Goal: Task Accomplishment & Management: Complete application form

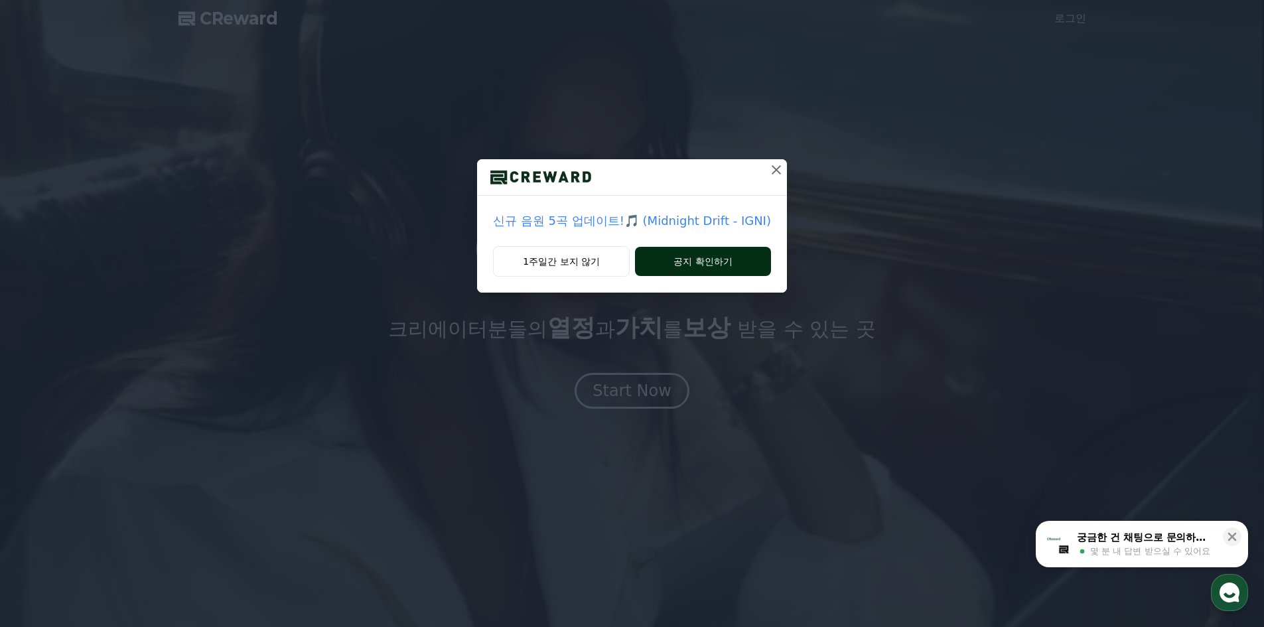
click at [683, 253] on button "공지 확인하기" at bounding box center [703, 261] width 136 height 29
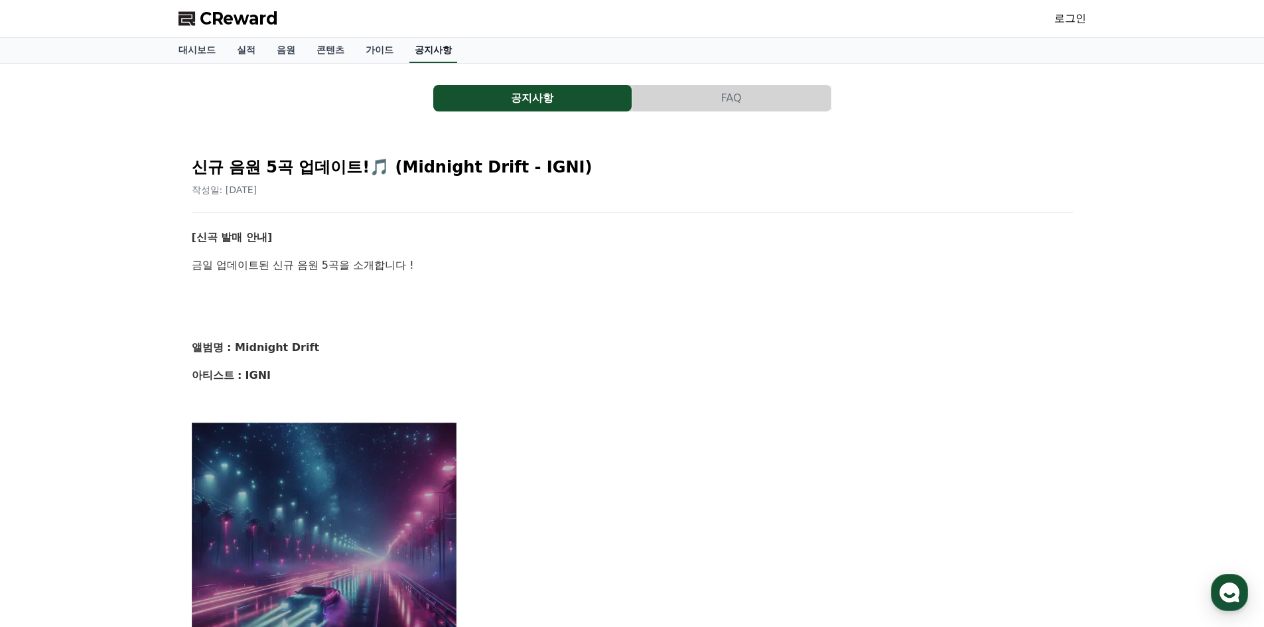
click at [430, 54] on link "공지사항" at bounding box center [433, 50] width 48 height 25
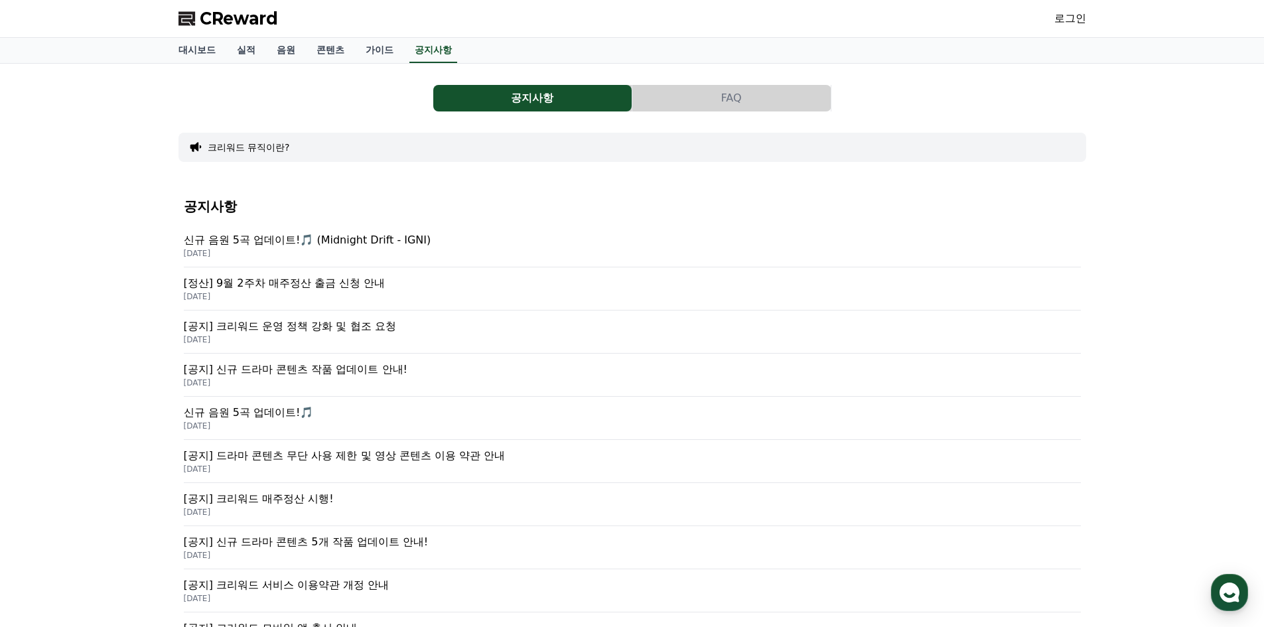
click at [305, 323] on p "[공지] 크리워드 운영 정책 강화 및 협조 요청" at bounding box center [632, 326] width 897 height 16
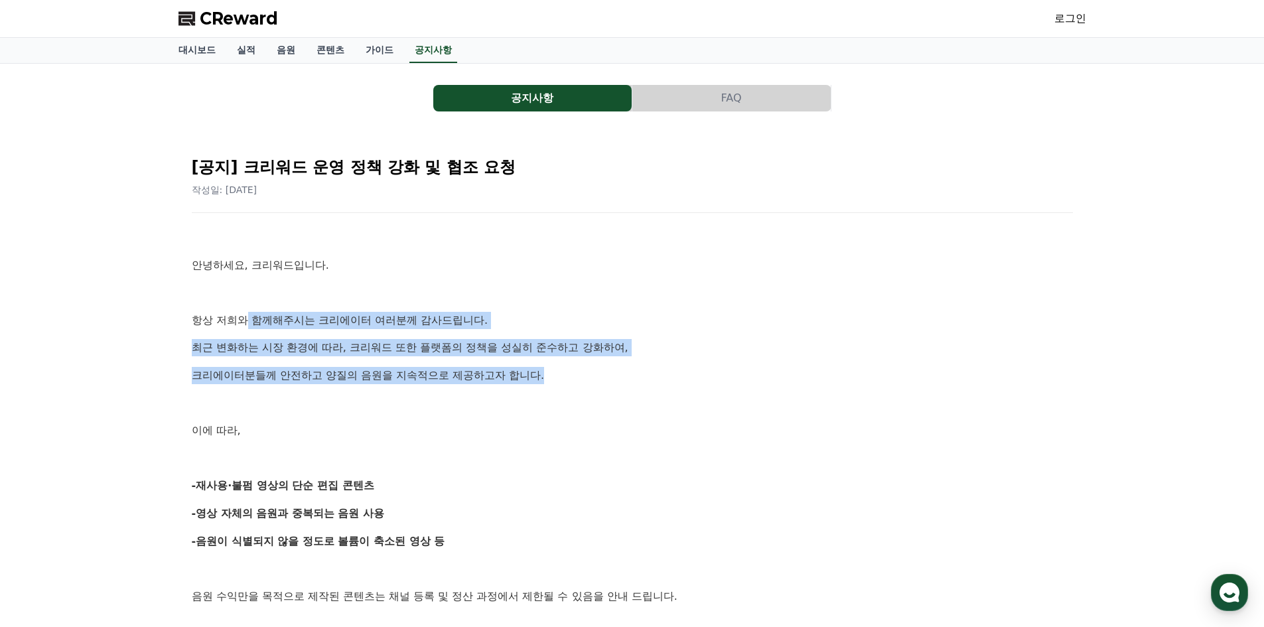
drag, startPoint x: 245, startPoint y: 313, endPoint x: 550, endPoint y: 374, distance: 311.3
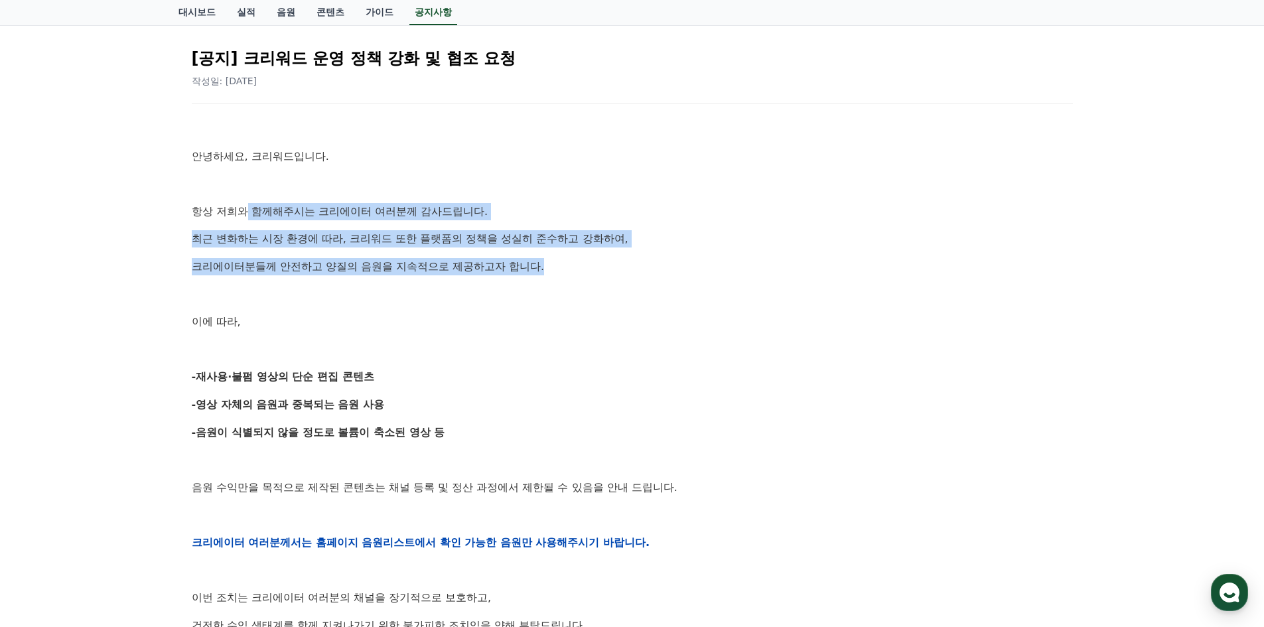
scroll to position [133, 0]
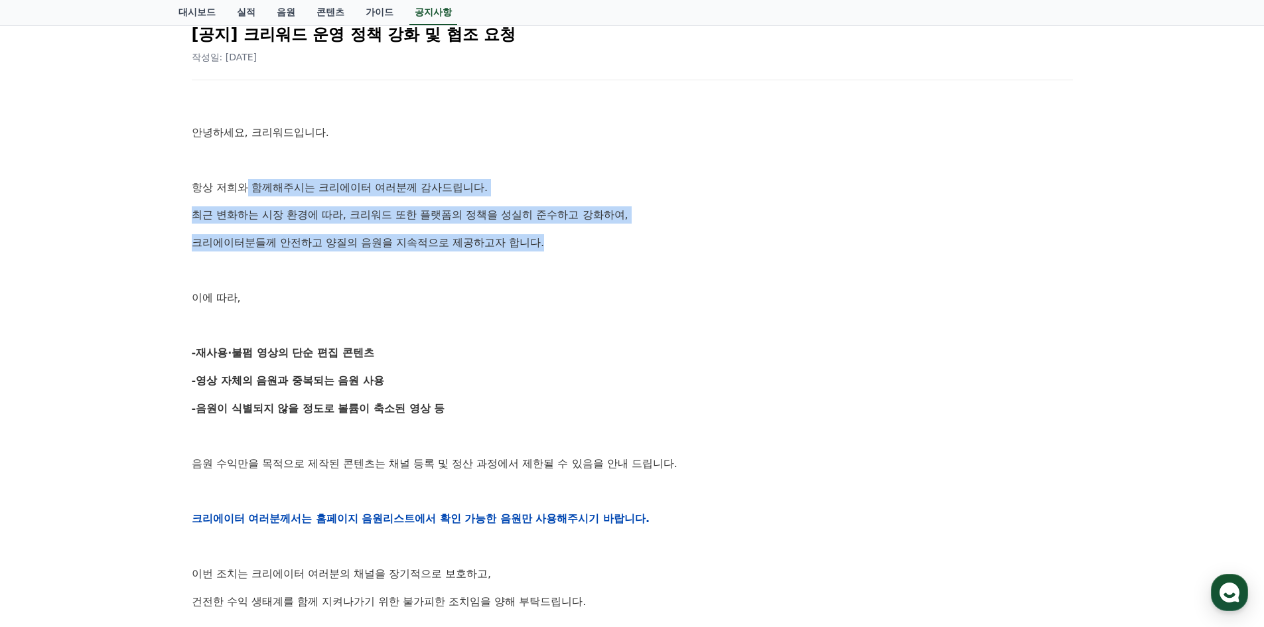
drag, startPoint x: 190, startPoint y: 349, endPoint x: 415, endPoint y: 372, distance: 226.1
click at [415, 372] on div "[공지] 크리워드 운영 정책 강화 및 협조 요청 작성일: [DATE] 안녕하세요, 크리워드입니다. 항상 저희와 함께해주시는 크리에이터 여러분께…" at bounding box center [632, 497] width 886 height 973
click at [415, 372] on p "-영상 자체의 음원과 중복되는 음원 사용" at bounding box center [632, 380] width 881 height 17
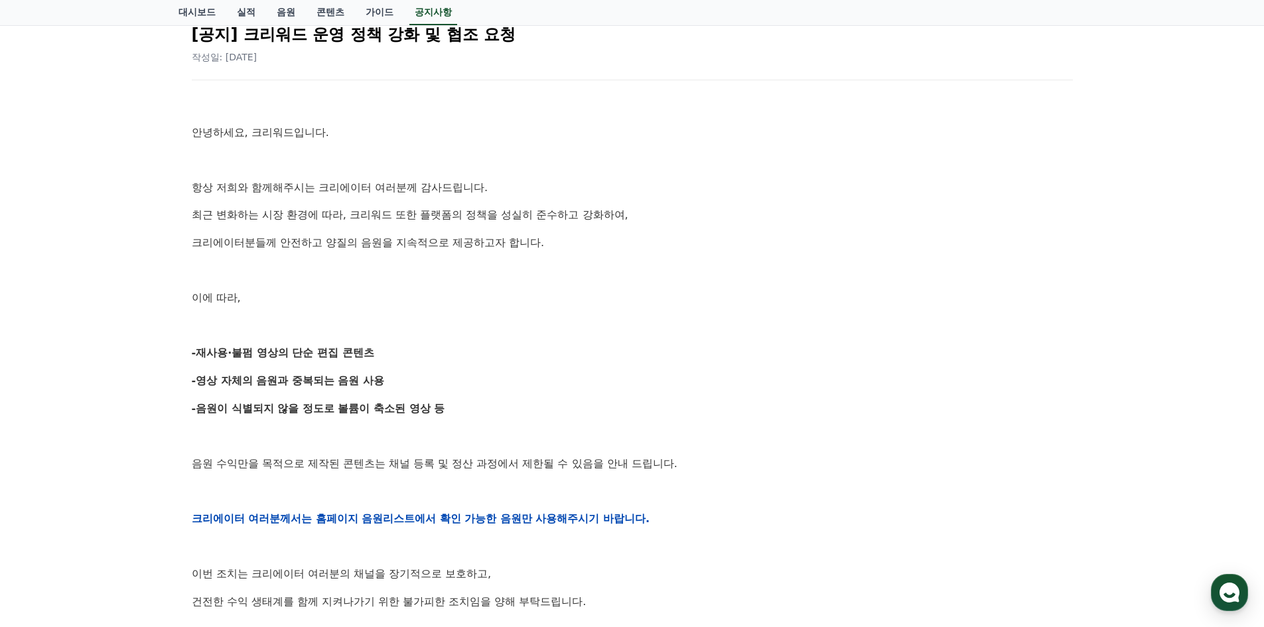
drag, startPoint x: 396, startPoint y: 386, endPoint x: 225, endPoint y: 352, distance: 174.5
click at [188, 341] on div "[공지] 크리워드 운영 정책 강화 및 협조 요청 작성일: [DATE] 안녕하세요, 크리워드입니다. 항상 저희와 함께해주시는 크리에이터 여러분께…" at bounding box center [632, 496] width 897 height 983
click at [225, 352] on strong "-재사용·불펌 영상의 단순 편집 콘텐츠" at bounding box center [283, 352] width 182 height 13
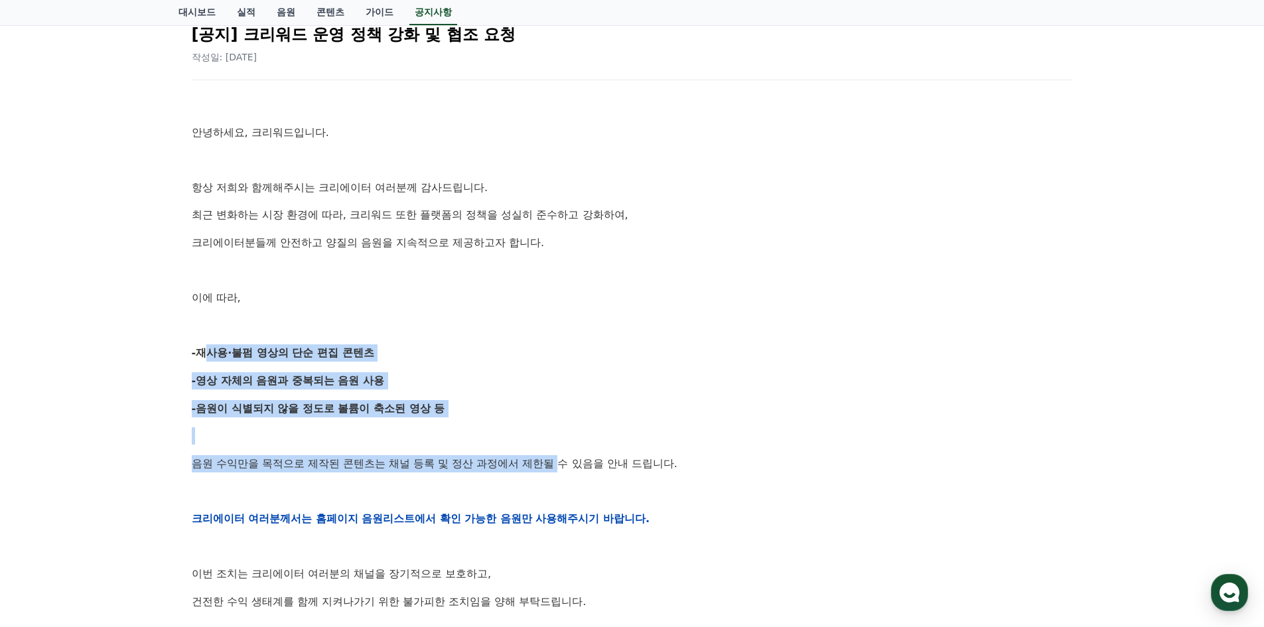
drag, startPoint x: 196, startPoint y: 342, endPoint x: 564, endPoint y: 460, distance: 385.9
click at [564, 460] on div "안녕하세요, 크리워드입니다. 항상 저희와 함께해주시는 크리에이터 여러분께 감사드립니다. 최근 변화하는 시장 환경에 따라, 크리워드 또한 플랫폼…" at bounding box center [632, 518] width 881 height 845
click at [564, 460] on p "음원 수익만을 목적으로 제작된 콘텐츠는 채널 등록 및 정산 과정에서 제한될 수 있음을 안내 드립니다." at bounding box center [632, 463] width 881 height 17
drag, startPoint x: 622, startPoint y: 463, endPoint x: 224, endPoint y: 358, distance: 411.9
click at [171, 347] on div "공지사항 FAQ [공지] 크리워드 운영 정책 강화 및 협조 요청 작성일: 2025-09-15 안녕하세요, 크리워드입니다. 항상 저희와 함께해주…" at bounding box center [632, 468] width 929 height 1074
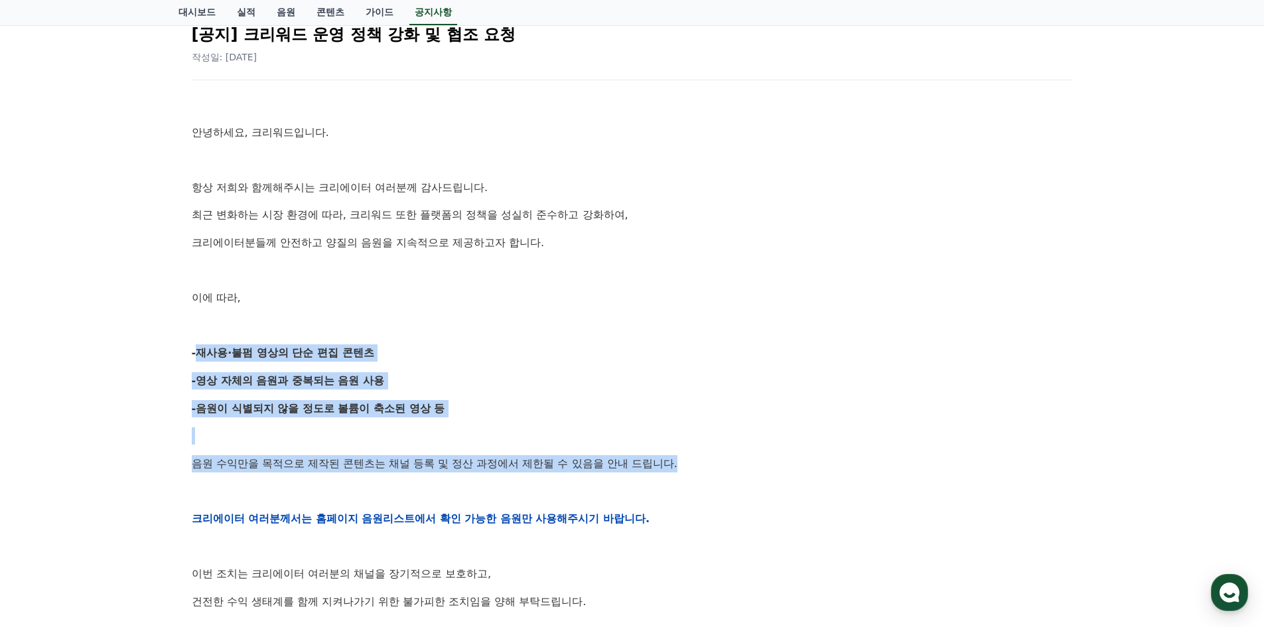
click at [230, 358] on strong "-재사용·불펌 영상의 단순 편집 콘텐츠" at bounding box center [283, 352] width 182 height 13
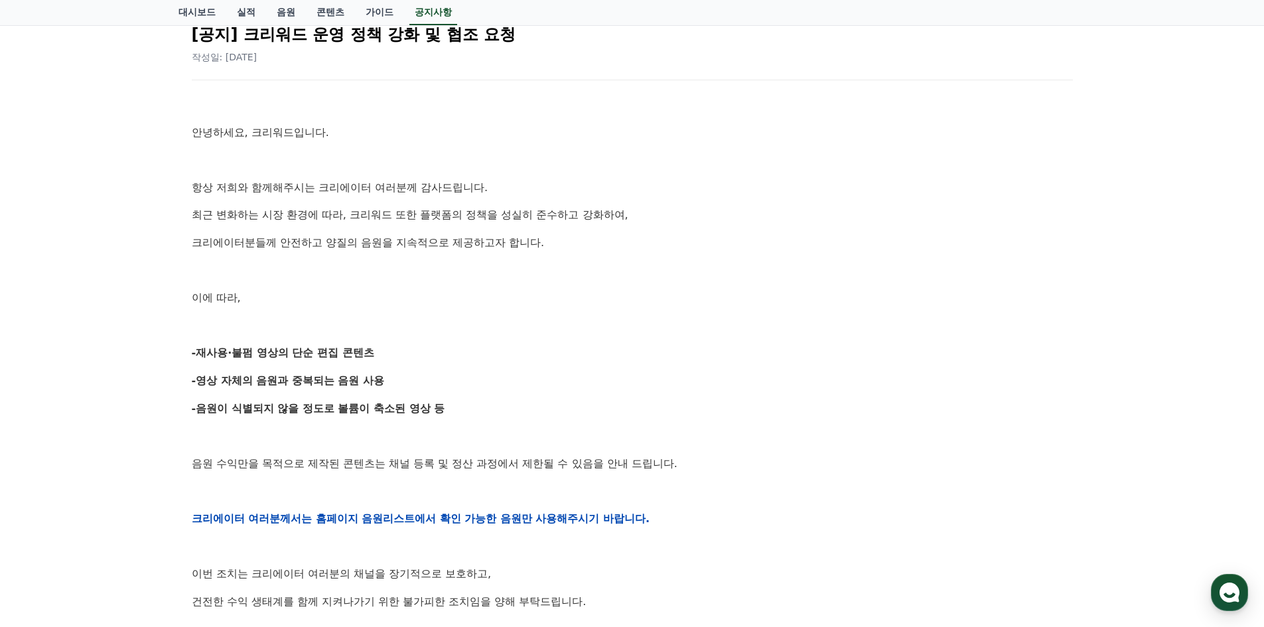
drag, startPoint x: 208, startPoint y: 354, endPoint x: 439, endPoint y: 362, distance: 230.4
click at [439, 362] on div "안녕하세요, 크리워드입니다. 항상 저희와 함께해주시는 크리에이터 여러분께 감사드립니다. 최근 변화하는 시장 환경에 따라, 크리워드 또한 플랫폼…" at bounding box center [632, 518] width 881 height 845
click at [439, 363] on div "안녕하세요, 크리워드입니다. 항상 저희와 함께해주시는 크리에이터 여러분께 감사드립니다. 최근 변화하는 시장 환경에 따라, 크리워드 또한 플랫폼…" at bounding box center [632, 518] width 881 height 845
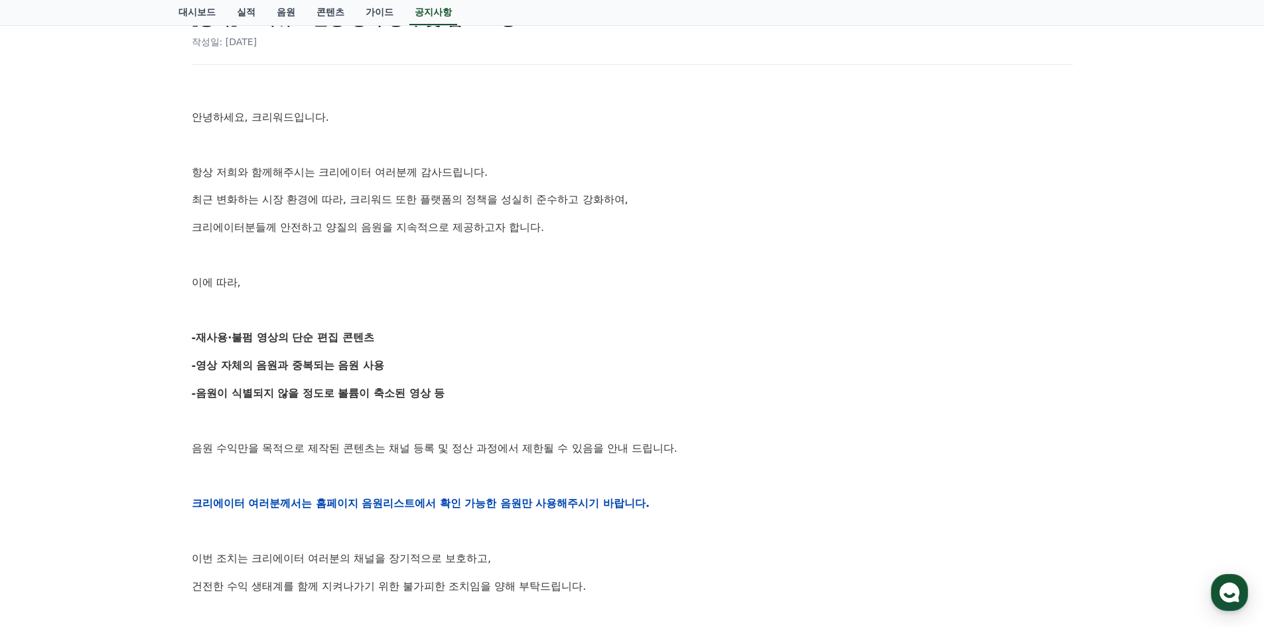
scroll to position [0, 0]
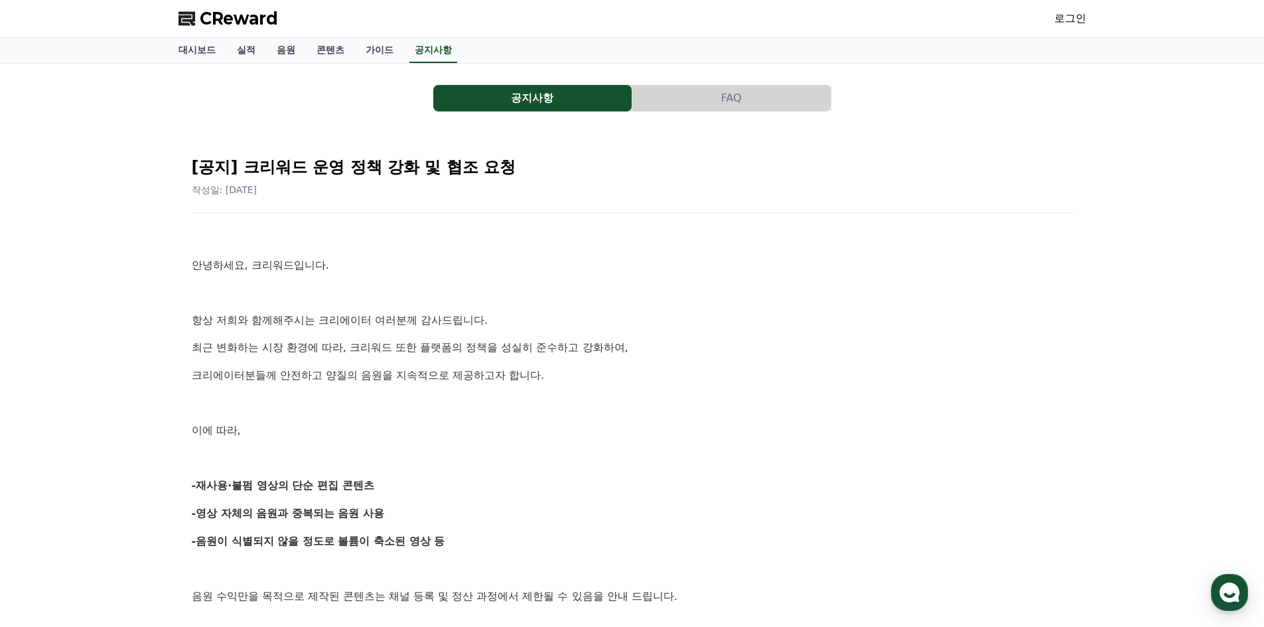
click at [1074, 17] on link "로그인" at bounding box center [1070, 19] width 32 height 16
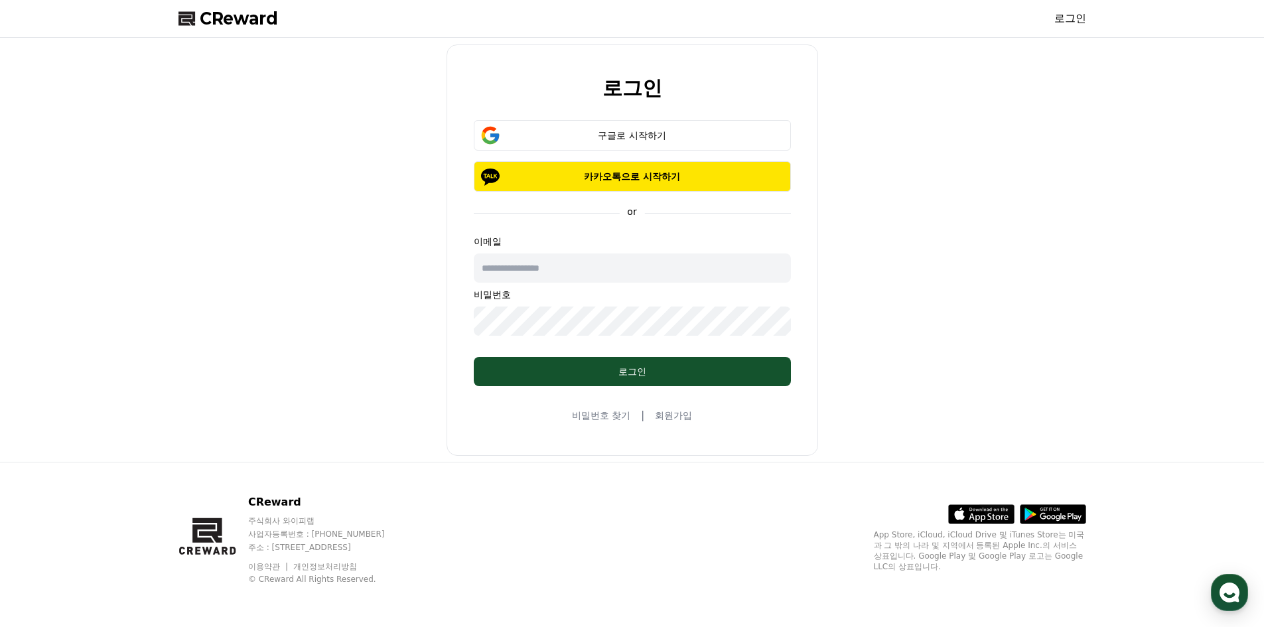
click at [586, 264] on input "text" at bounding box center [632, 267] width 317 height 29
click at [583, 271] on input "text" at bounding box center [632, 267] width 317 height 29
click at [622, 139] on div "구글로 시작하기" at bounding box center [632, 135] width 279 height 13
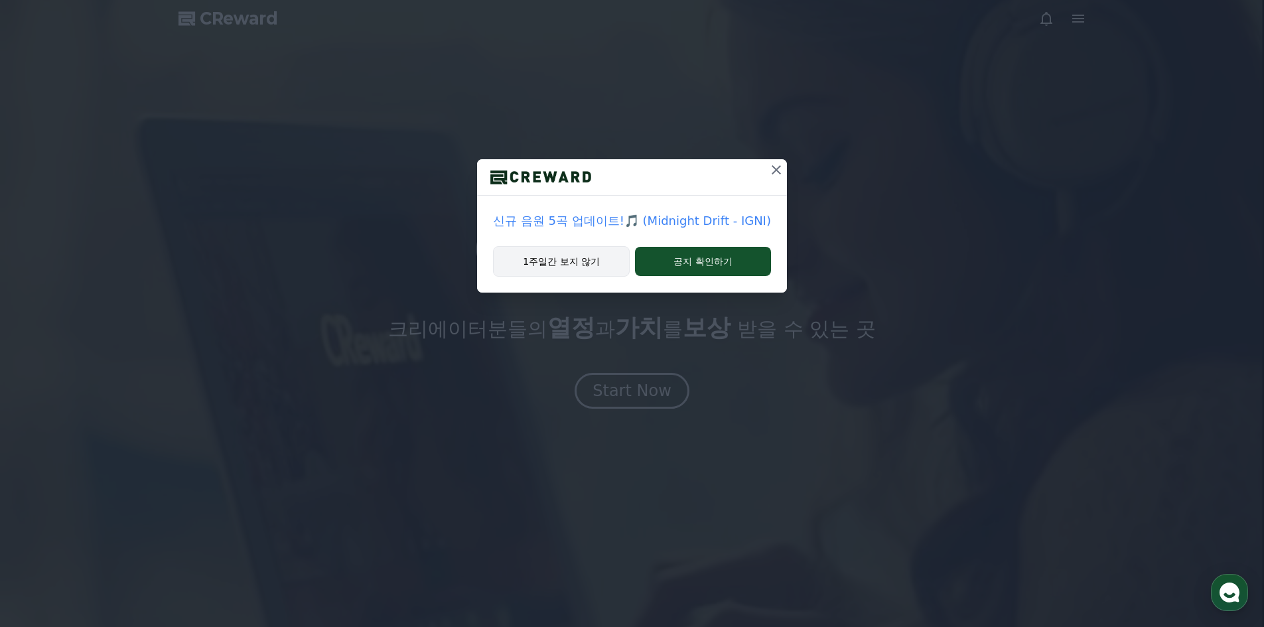
click at [573, 263] on button "1주일간 보지 않기" at bounding box center [561, 261] width 137 height 31
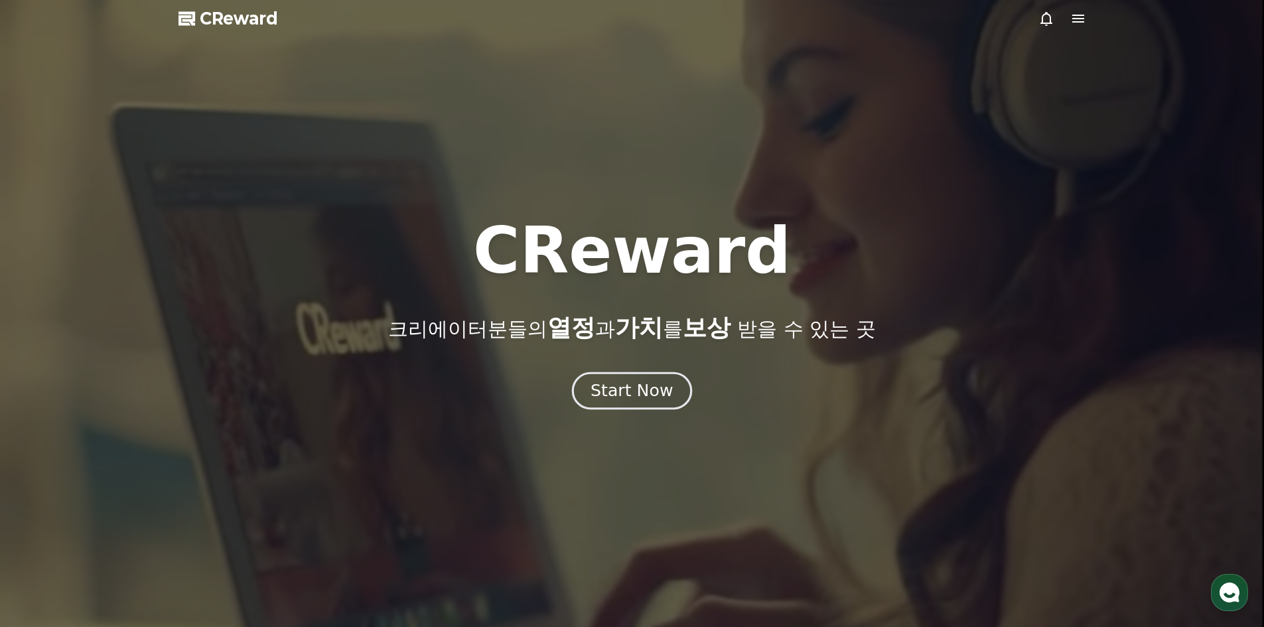
click at [620, 403] on button "Start Now" at bounding box center [632, 391] width 120 height 38
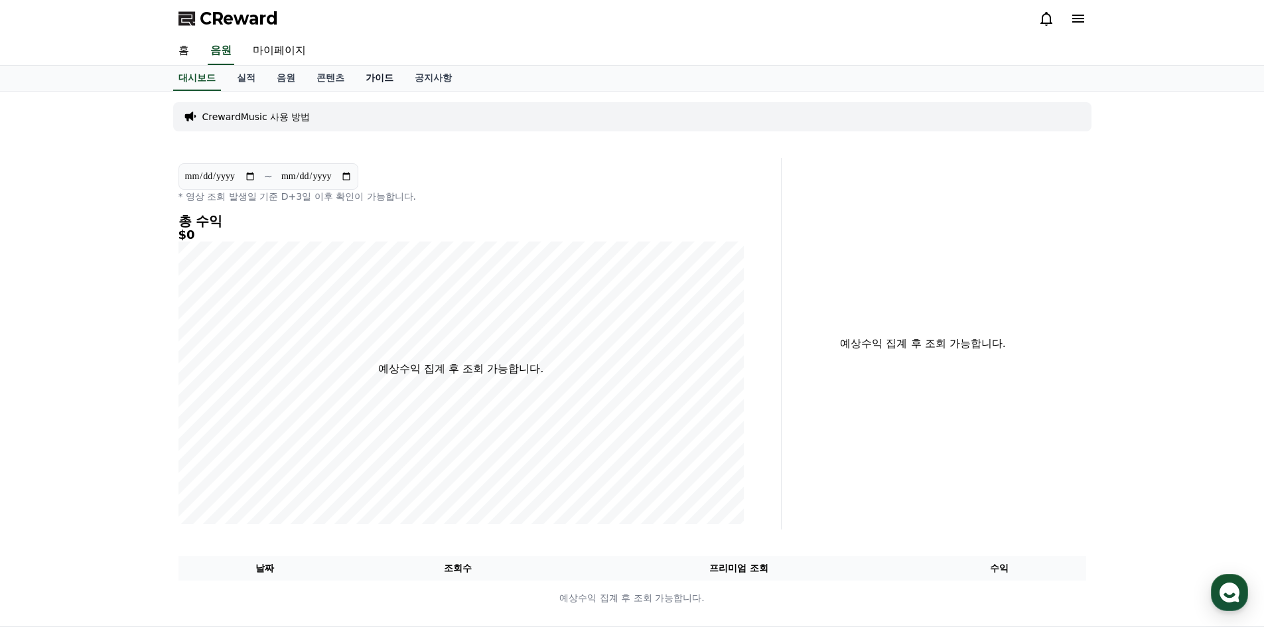
click at [375, 80] on link "가이드" at bounding box center [379, 78] width 49 height 25
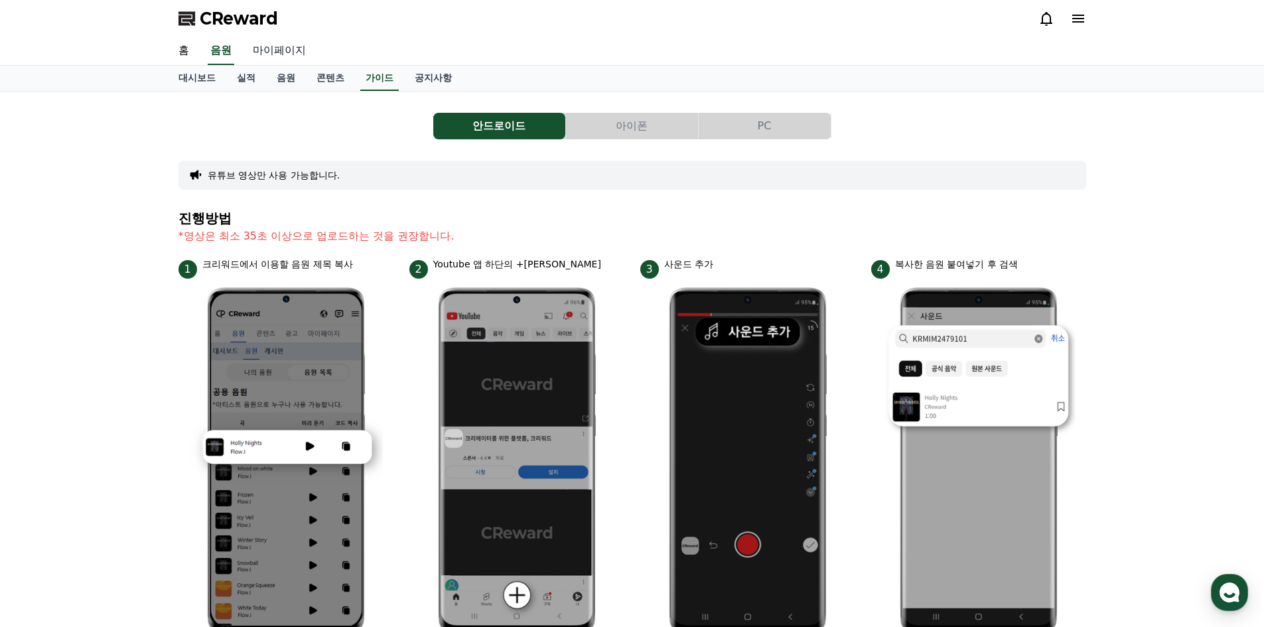
click at [281, 46] on link "마이페이지" at bounding box center [279, 51] width 74 height 28
select select "**********"
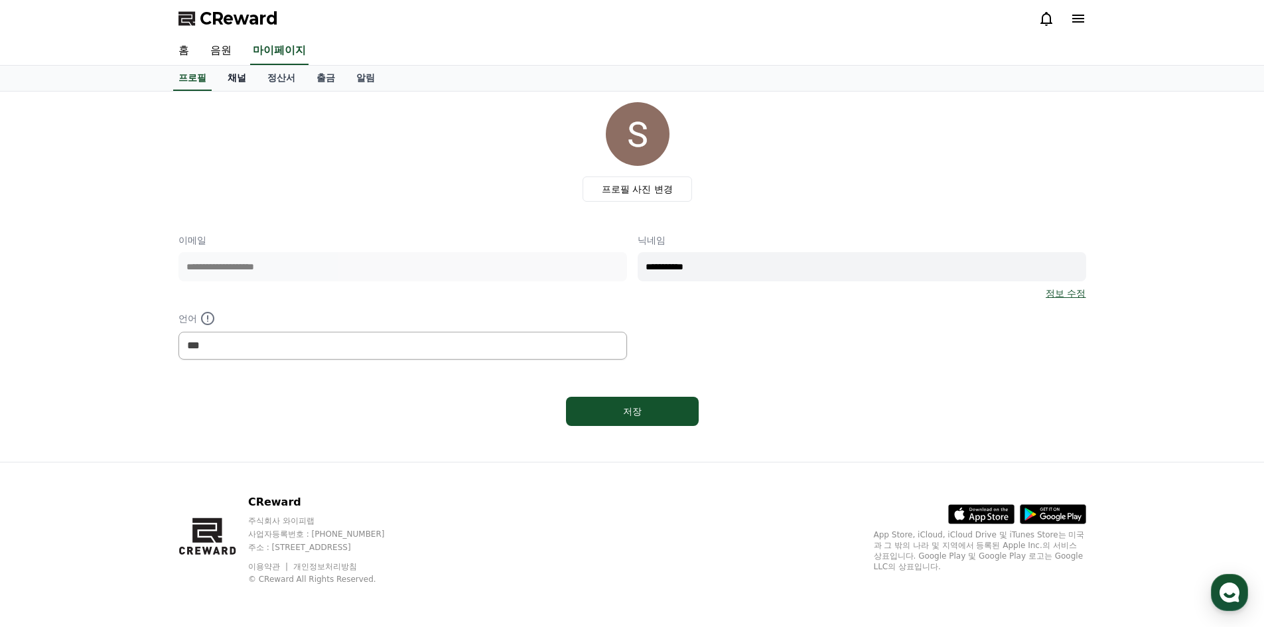
click at [234, 76] on link "채널" at bounding box center [237, 78] width 40 height 25
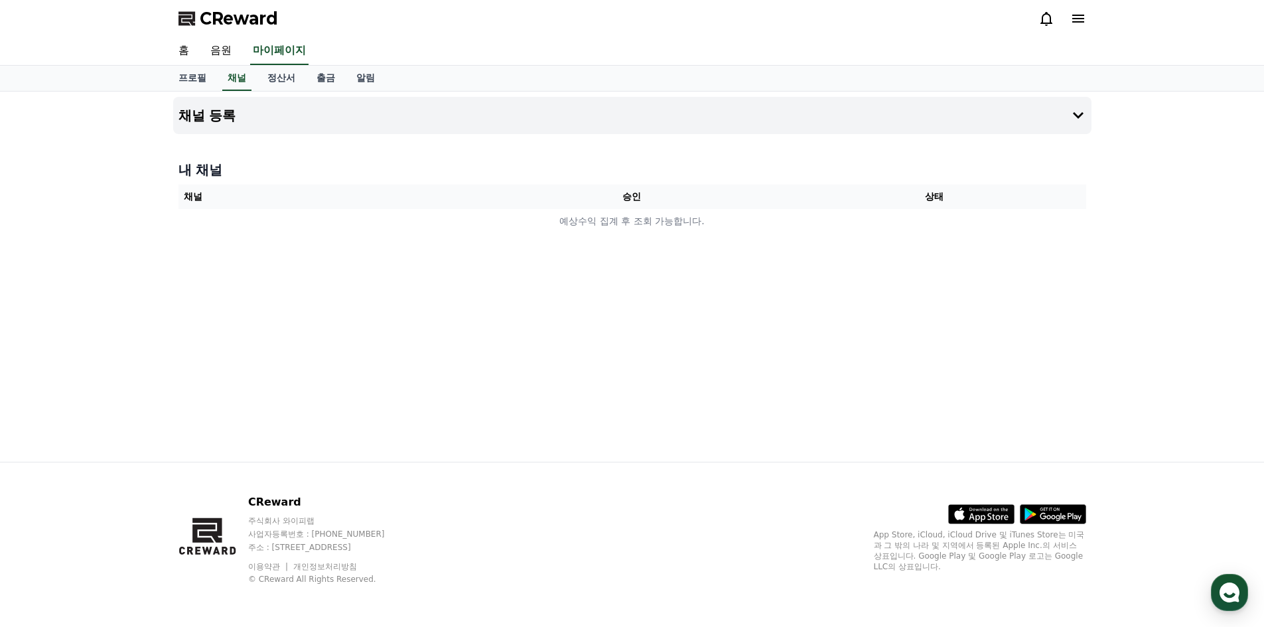
click at [363, 187] on th "채널" at bounding box center [329, 196] width 303 height 25
click at [370, 192] on th "채널" at bounding box center [329, 196] width 303 height 25
click at [198, 79] on link "프로필" at bounding box center [192, 78] width 49 height 25
select select "**********"
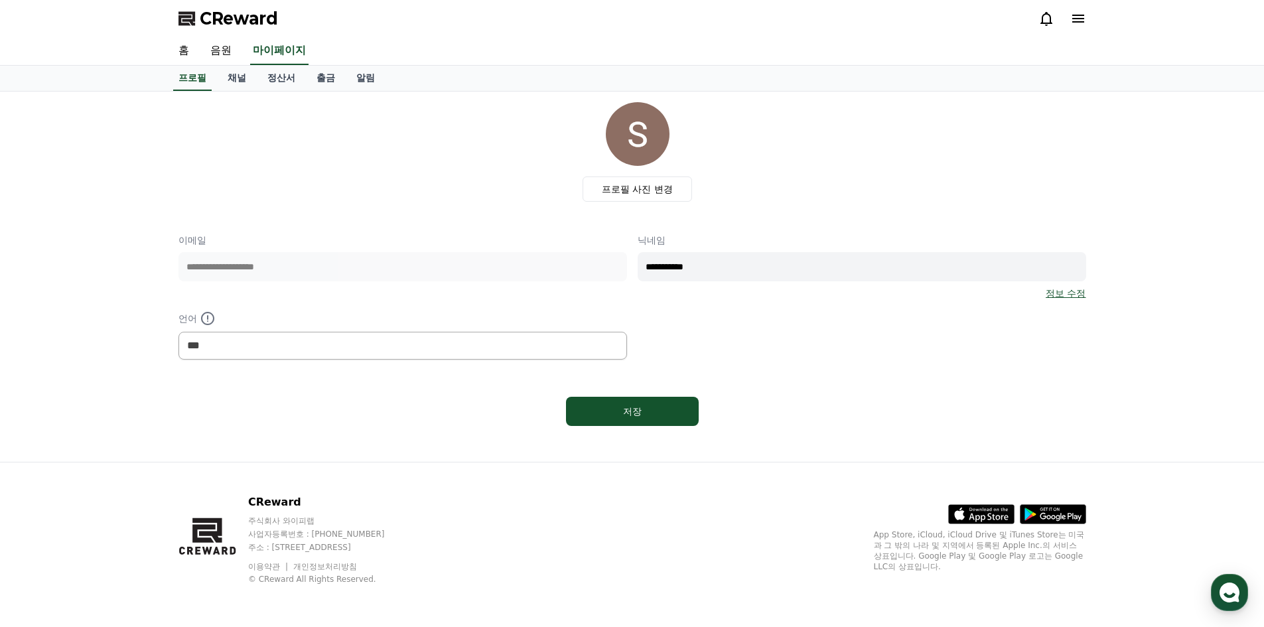
click at [742, 257] on input "**********" at bounding box center [862, 266] width 449 height 29
click at [419, 342] on select "*** ******* ***" at bounding box center [402, 346] width 449 height 28
drag, startPoint x: 467, startPoint y: 234, endPoint x: 657, endPoint y: 190, distance: 194.8
click at [468, 233] on div "**********" at bounding box center [632, 266] width 908 height 329
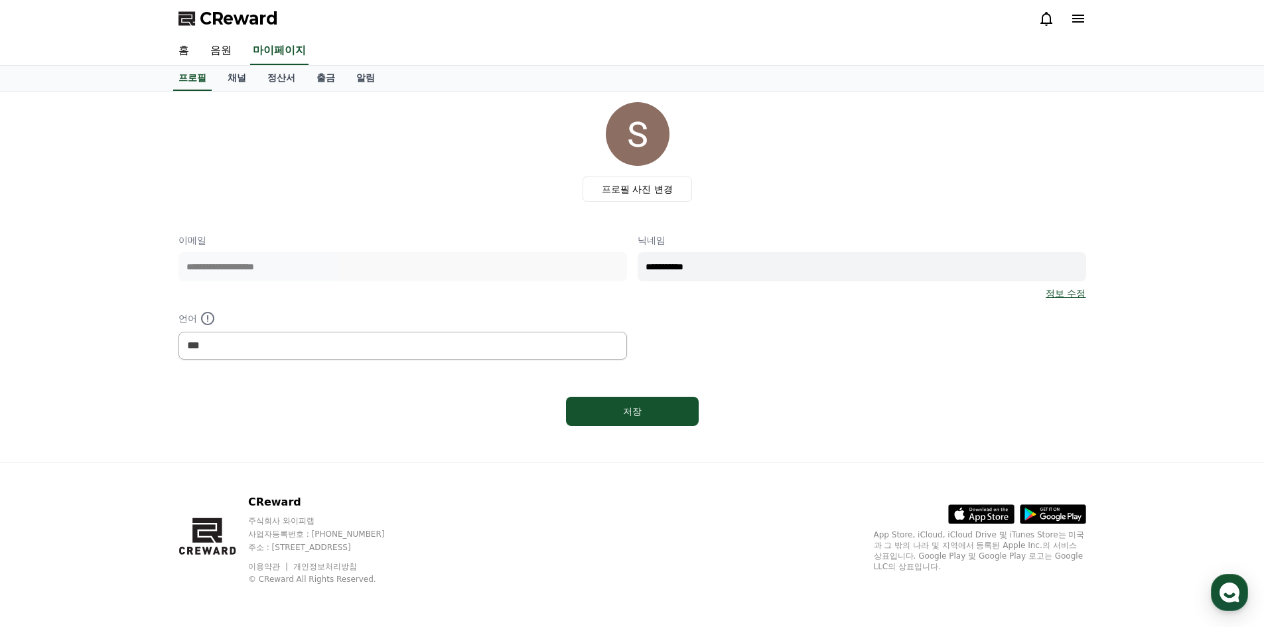
click at [1078, 20] on icon at bounding box center [1078, 19] width 16 height 16
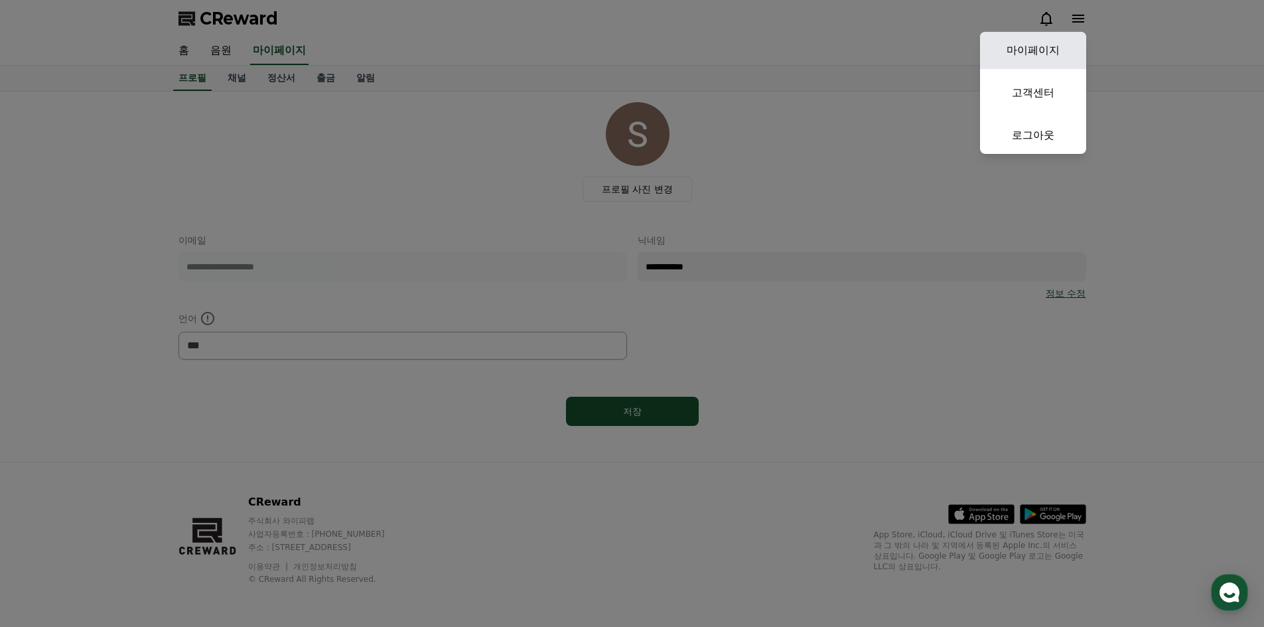
click at [1040, 49] on link "마이페이지" at bounding box center [1033, 50] width 106 height 37
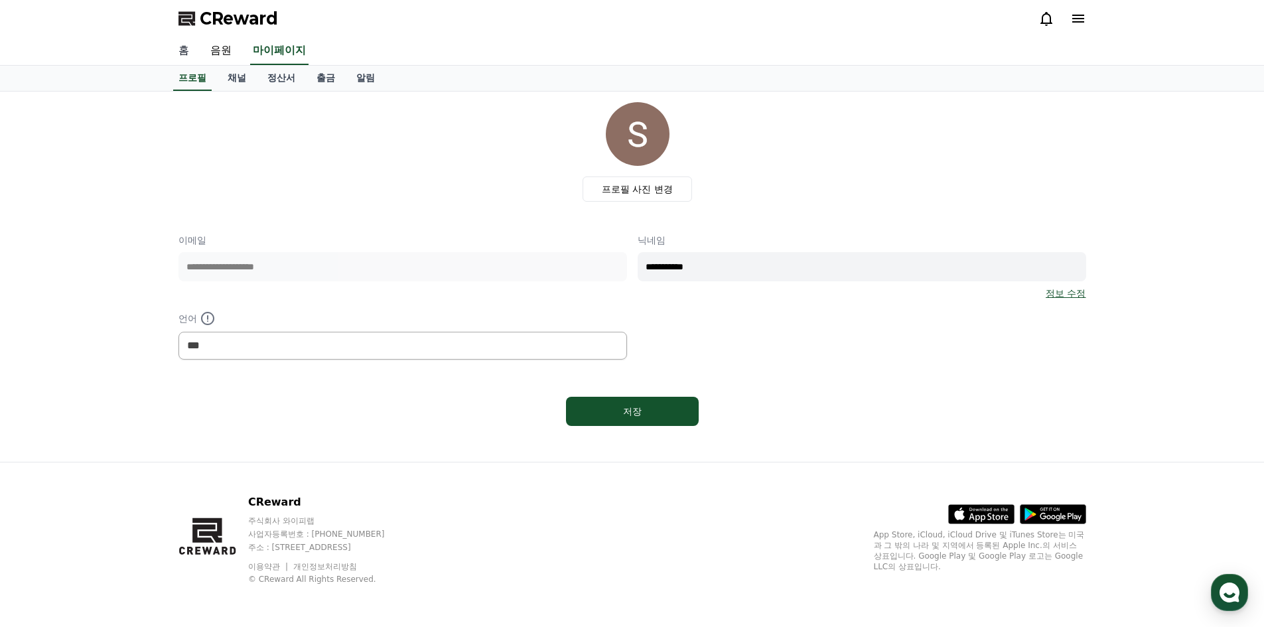
click at [182, 52] on link "홈" at bounding box center [184, 51] width 32 height 28
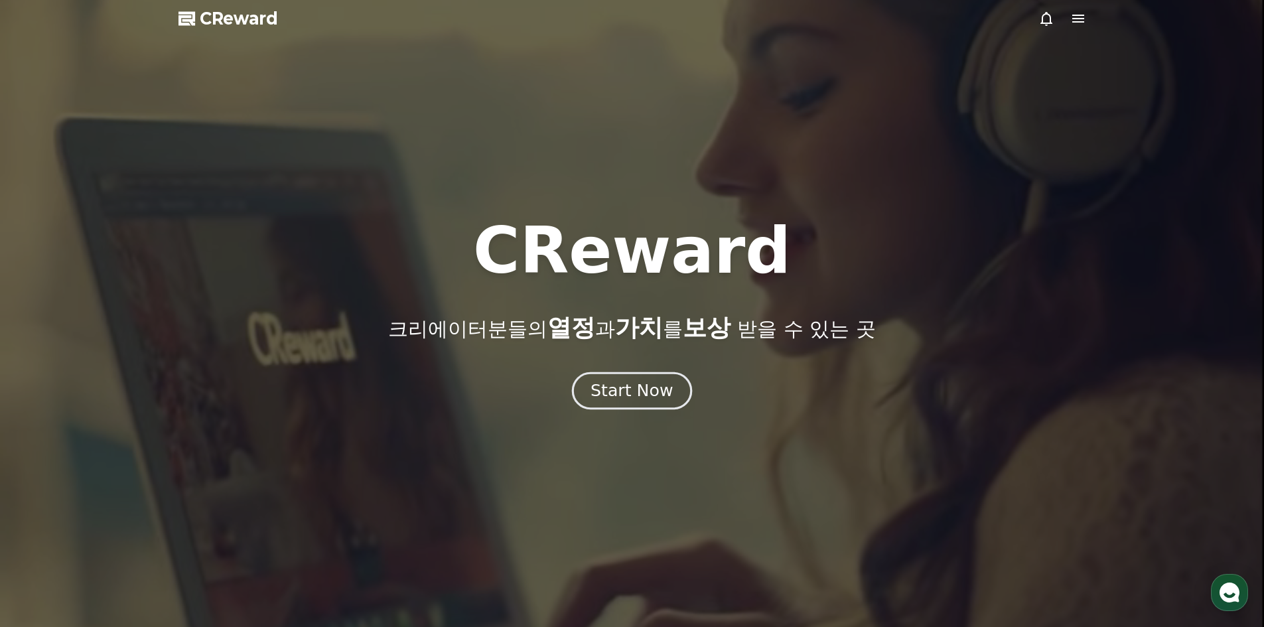
click at [629, 380] on div "Start Now" at bounding box center [632, 391] width 82 height 23
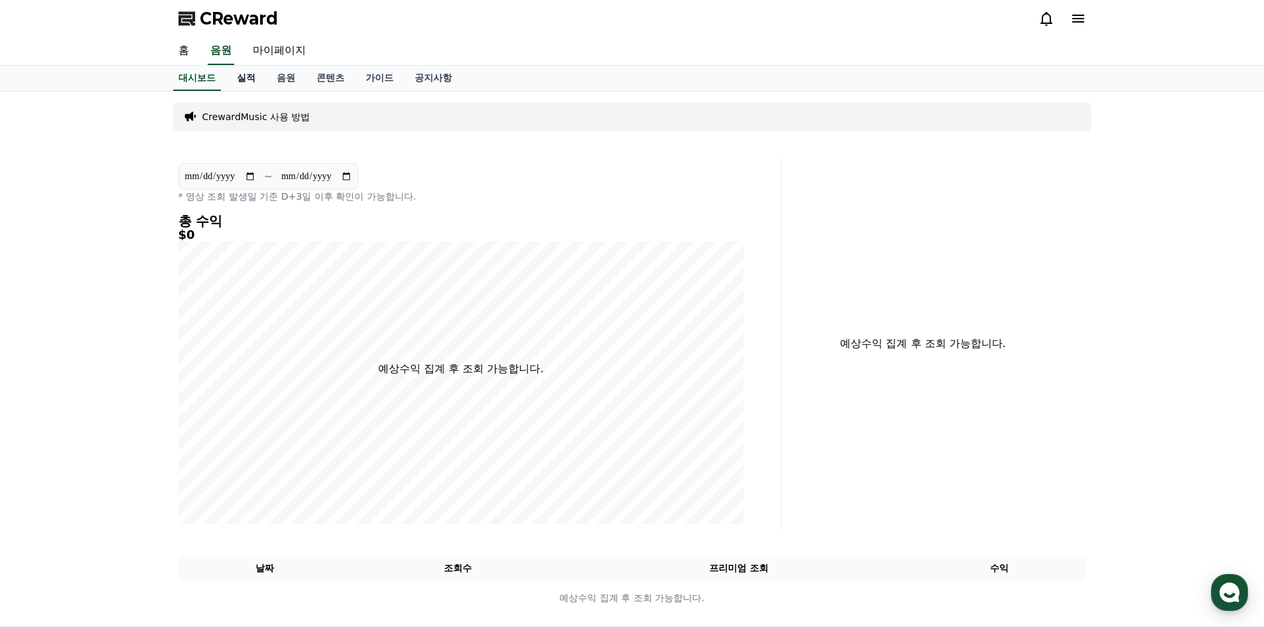
click at [245, 79] on link "실적" at bounding box center [246, 78] width 40 height 25
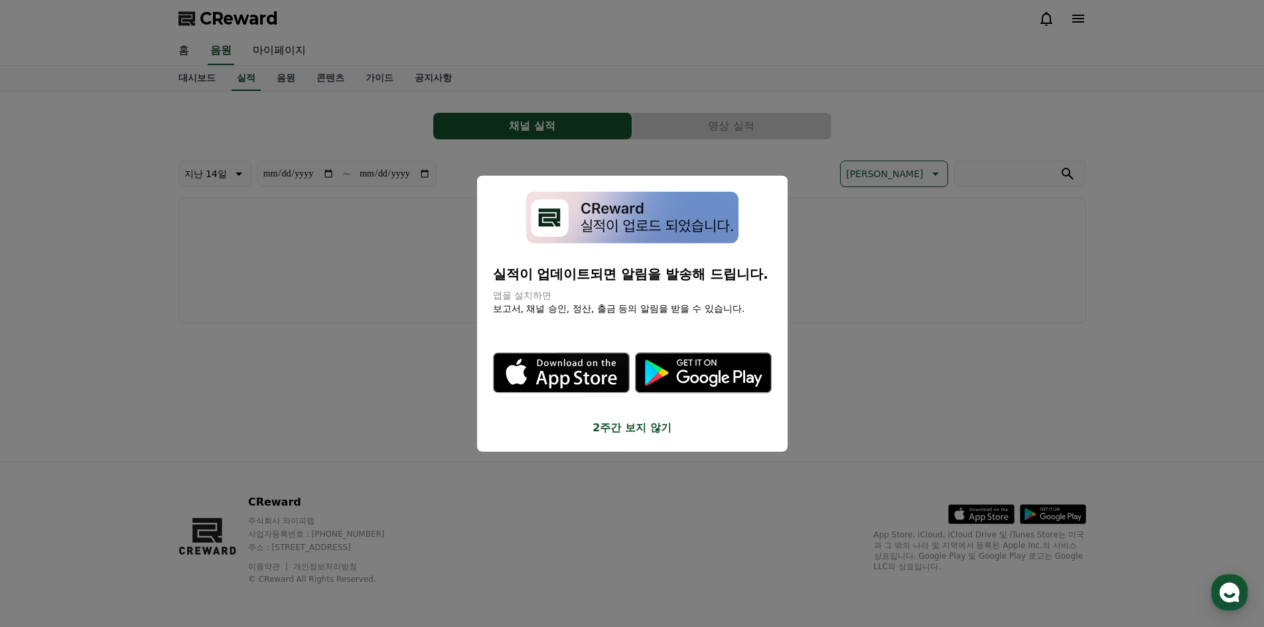
click at [277, 74] on button "close modal" at bounding box center [632, 313] width 1264 height 627
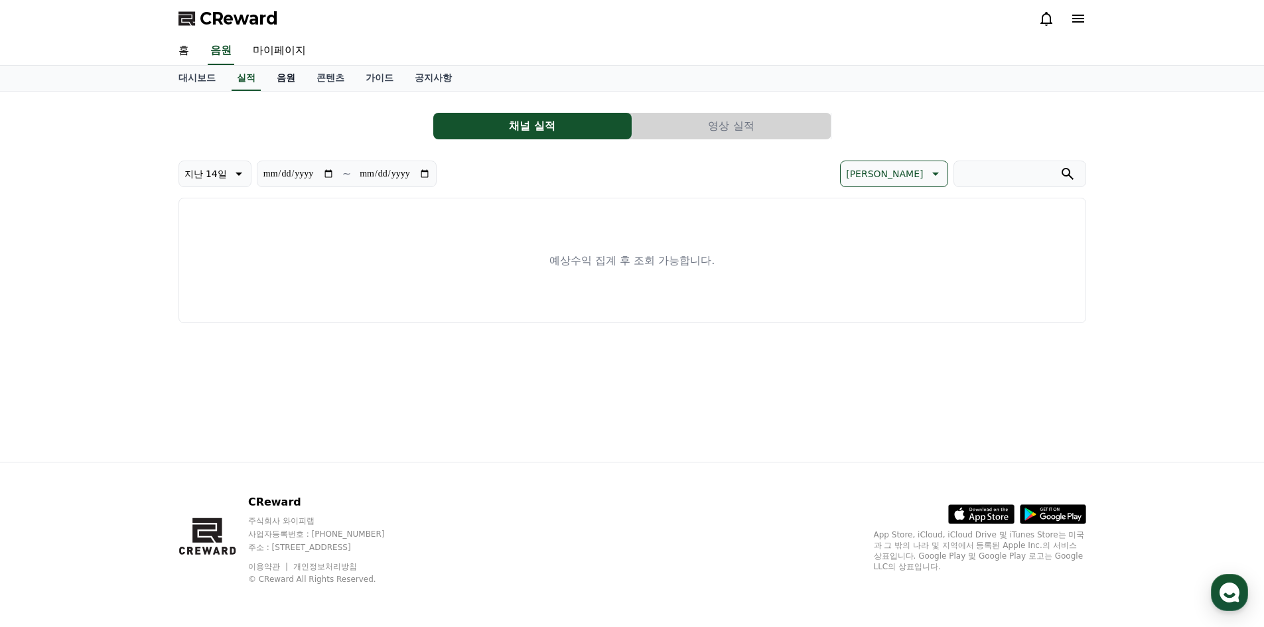
click at [284, 70] on link "음원" at bounding box center [286, 78] width 40 height 25
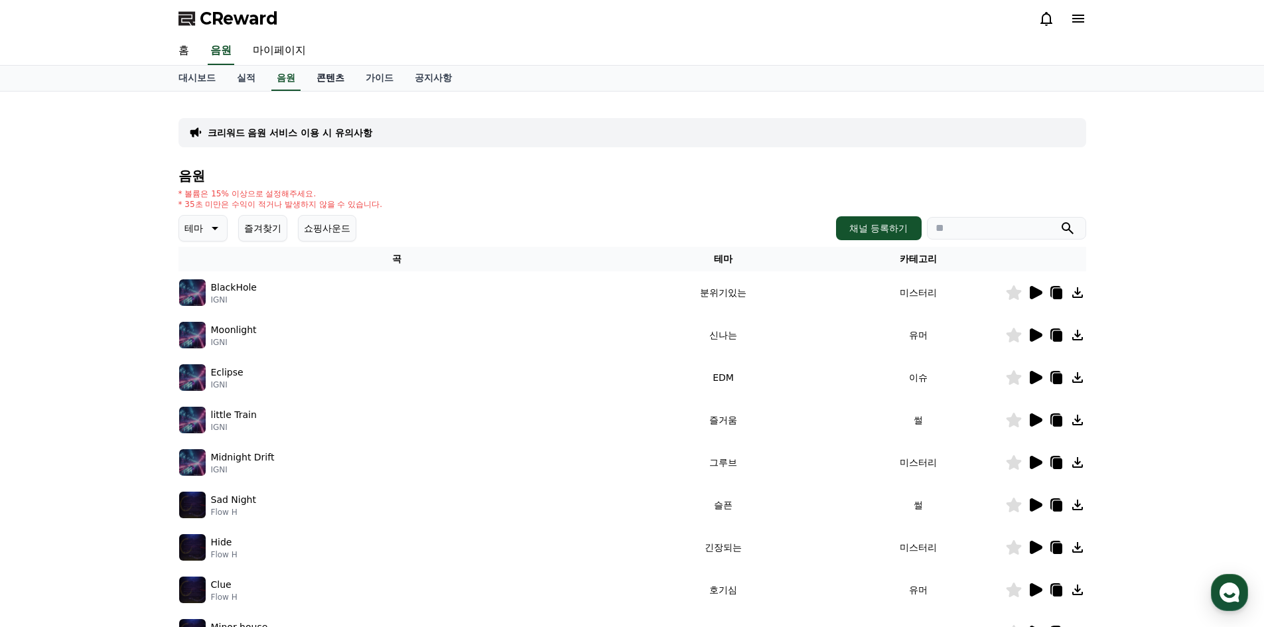
click at [336, 78] on link "콘텐츠" at bounding box center [330, 78] width 49 height 25
click at [380, 74] on link "가이드" at bounding box center [379, 78] width 49 height 25
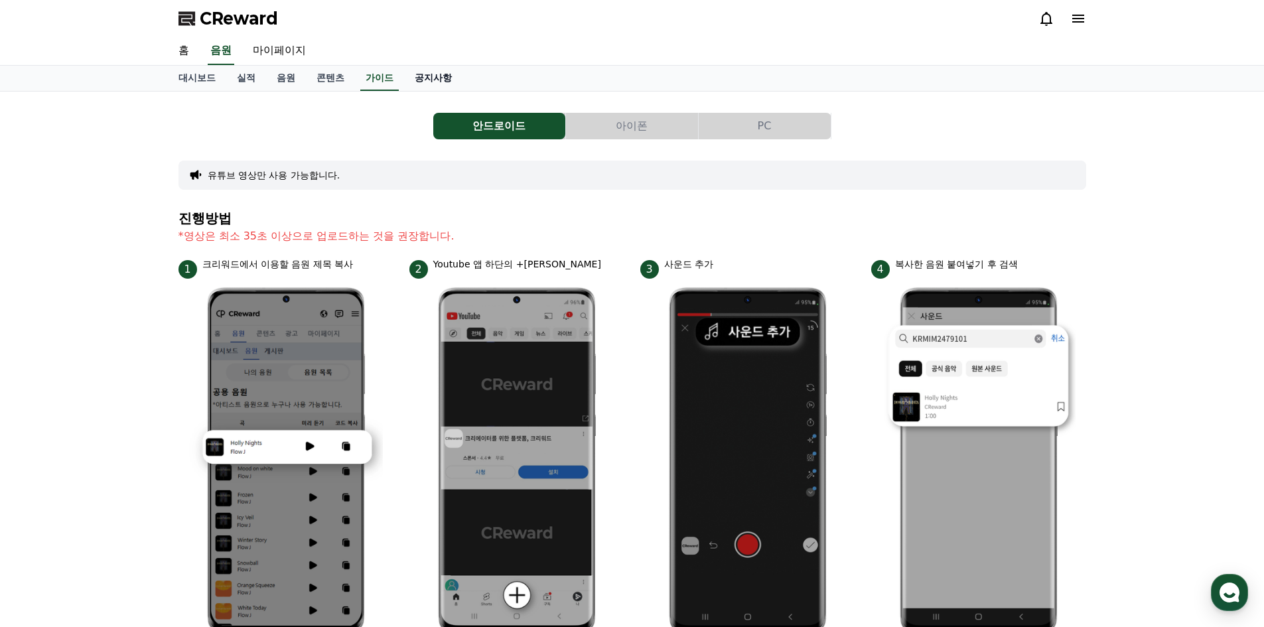
click at [438, 80] on link "공지사항" at bounding box center [433, 78] width 58 height 25
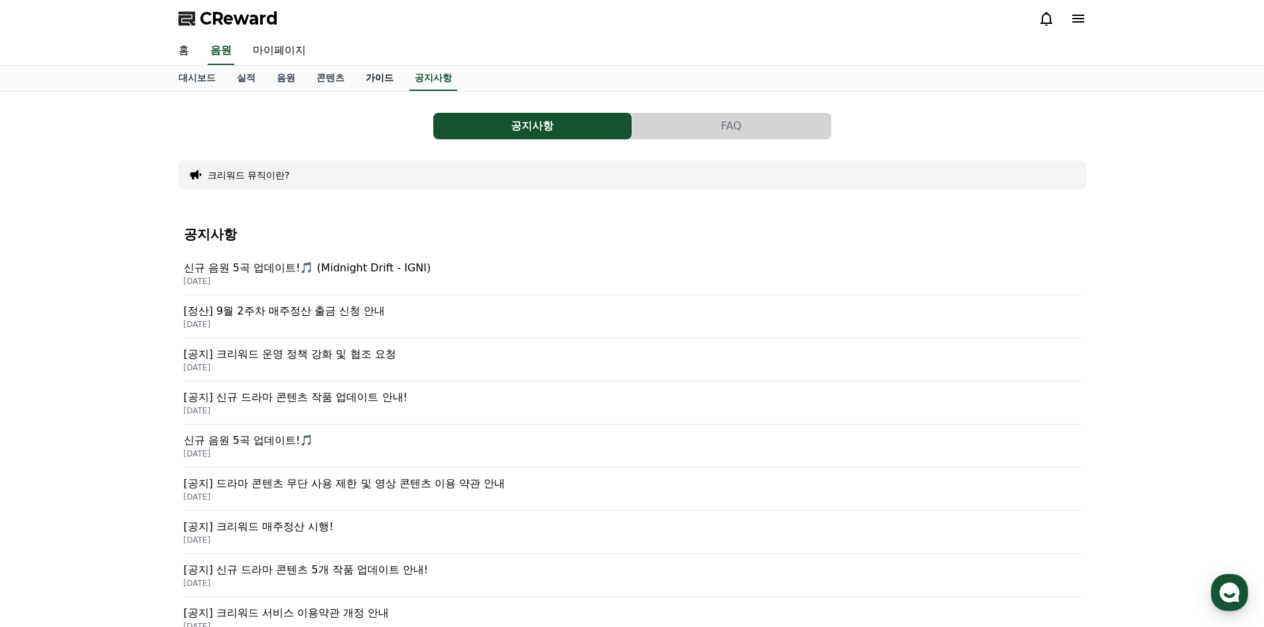
click at [380, 81] on link "가이드" at bounding box center [379, 78] width 49 height 25
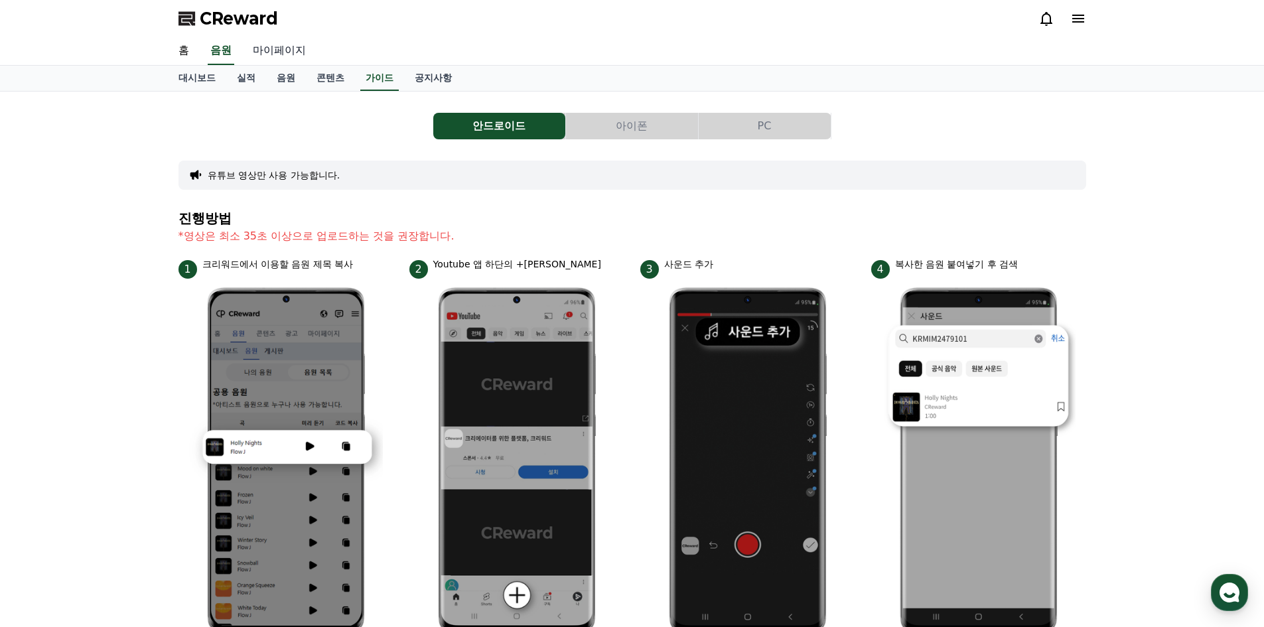
click at [295, 54] on link "마이페이지" at bounding box center [279, 51] width 74 height 28
select select "**********"
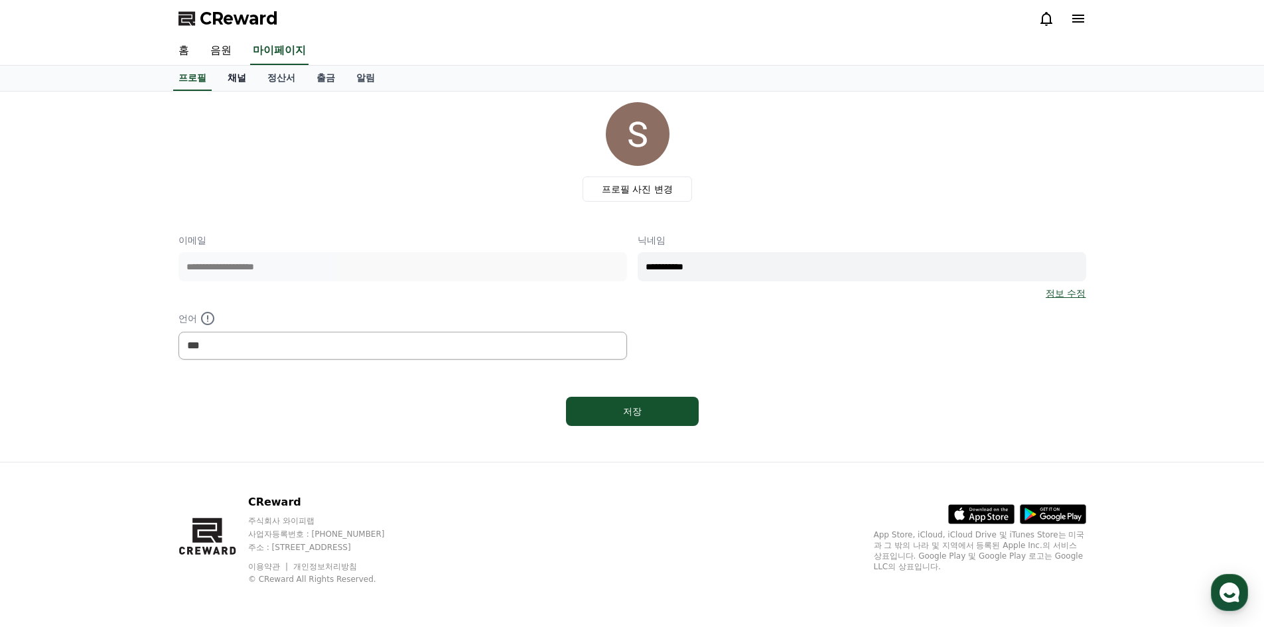
click at [234, 81] on link "채널" at bounding box center [237, 78] width 40 height 25
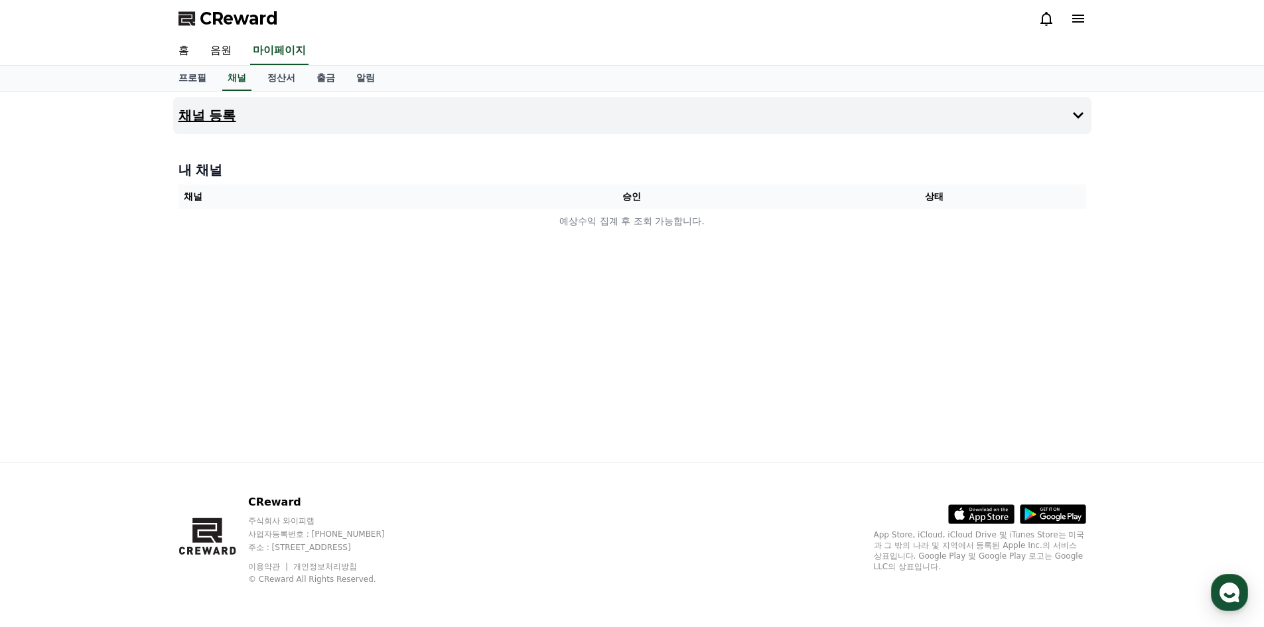
click at [216, 111] on h4 "채널 등록" at bounding box center [207, 115] width 58 height 15
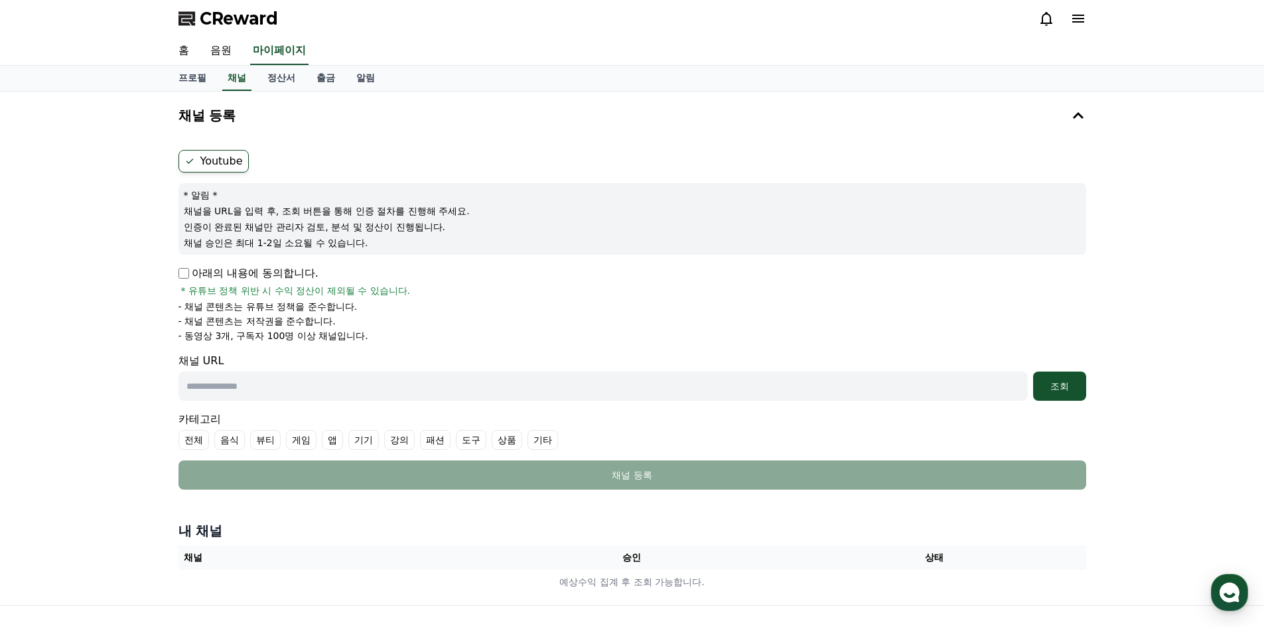
click at [192, 275] on p "아래의 내용에 동의합니다." at bounding box center [248, 273] width 140 height 16
click at [186, 281] on div "아래의 내용에 동의합니다. * 유튜브 정책 위반 시 수익 정산이 제외될 수 있습니다." at bounding box center [632, 281] width 908 height 32
drag, startPoint x: 237, startPoint y: 299, endPoint x: 337, endPoint y: 333, distance: 105.8
click at [337, 333] on div "아래의 내용에 동의합니다. * 유튜브 정책 위반 시 수익 정산이 제외될 수 있습니다. - 채널 콘텐츠는 유튜브 정책을 준수합니다. - 채널 콘…" at bounding box center [632, 303] width 908 height 77
drag, startPoint x: 337, startPoint y: 333, endPoint x: 331, endPoint y: 340, distance: 8.9
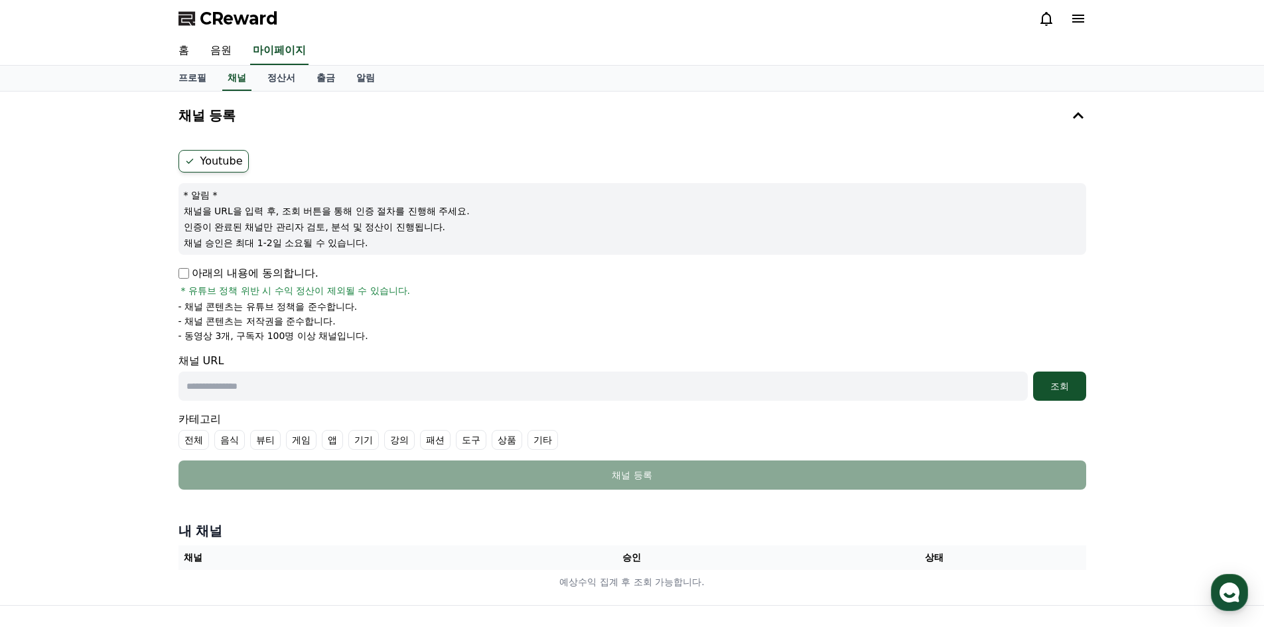
click at [339, 333] on p "- 동영상 3개, 구독자 100명 이상 채널입니다." at bounding box center [273, 335] width 190 height 13
click at [295, 401] on form "Youtube * 알림 * 채널을 URL을 입력 후, 조회 버튼을 통해 인증 절차를 진행해 주세요. 인증이 완료된 채널만 관리자 검토, 분석 …" at bounding box center [632, 320] width 908 height 340
click at [303, 387] on input "text" at bounding box center [602, 386] width 849 height 29
paste input "**********"
click at [1056, 388] on div "조회" at bounding box center [1059, 386] width 42 height 13
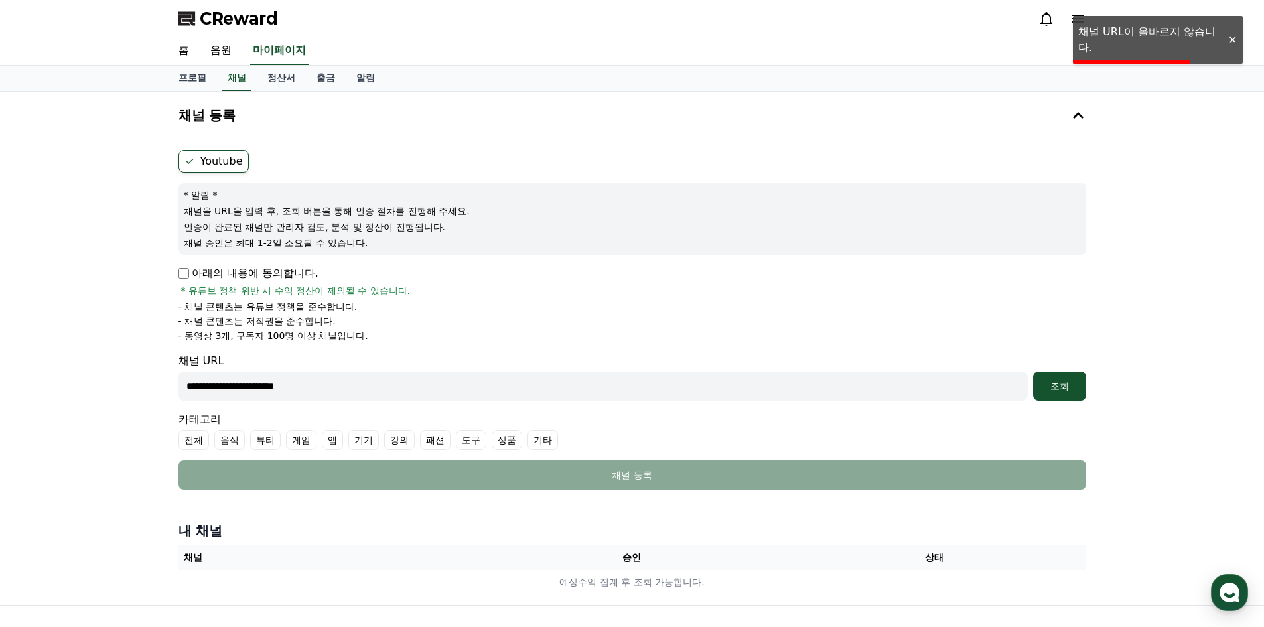
click at [352, 394] on input "**********" at bounding box center [602, 386] width 849 height 29
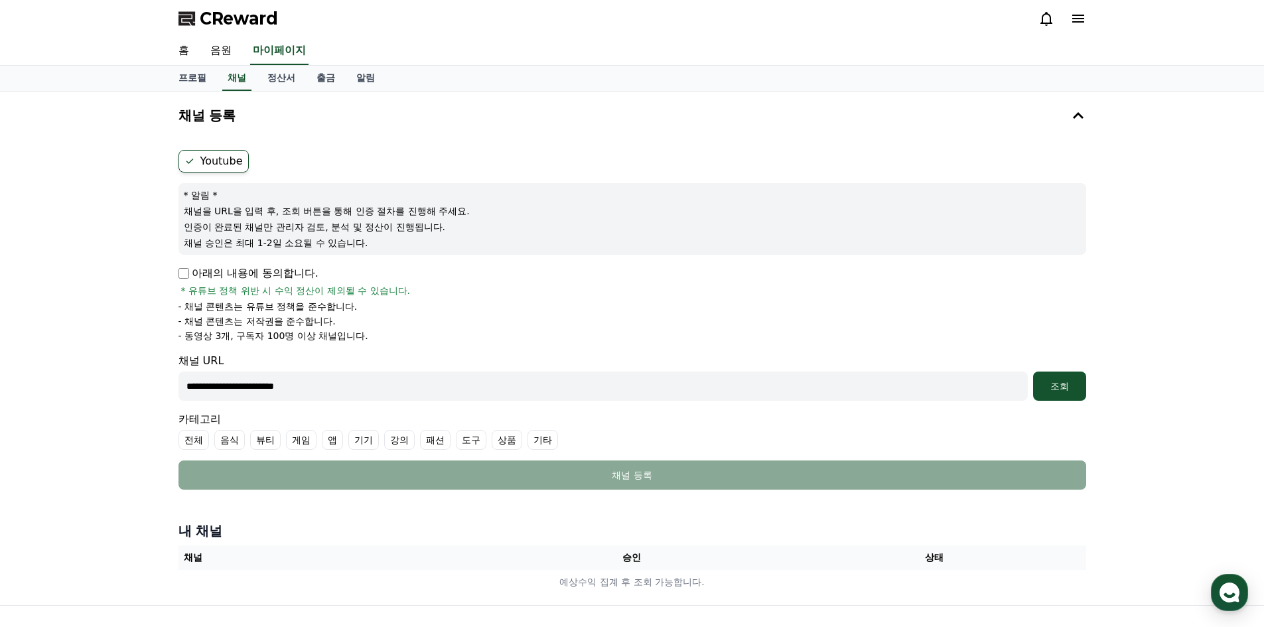
drag, startPoint x: 328, startPoint y: 386, endPoint x: 3, endPoint y: 359, distance: 326.2
click at [3, 359] on div "**********" at bounding box center [632, 349] width 1264 height 514
paste input "********"
type input "**********"
click at [1048, 384] on div "조회" at bounding box center [1059, 386] width 42 height 13
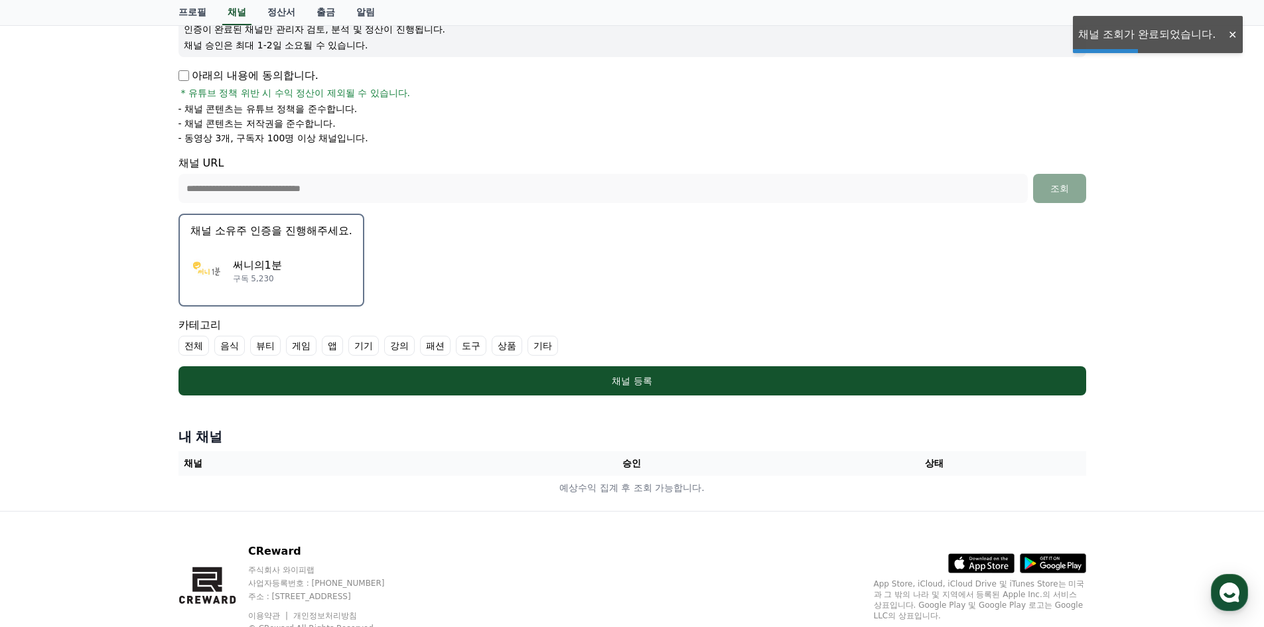
scroll to position [199, 0]
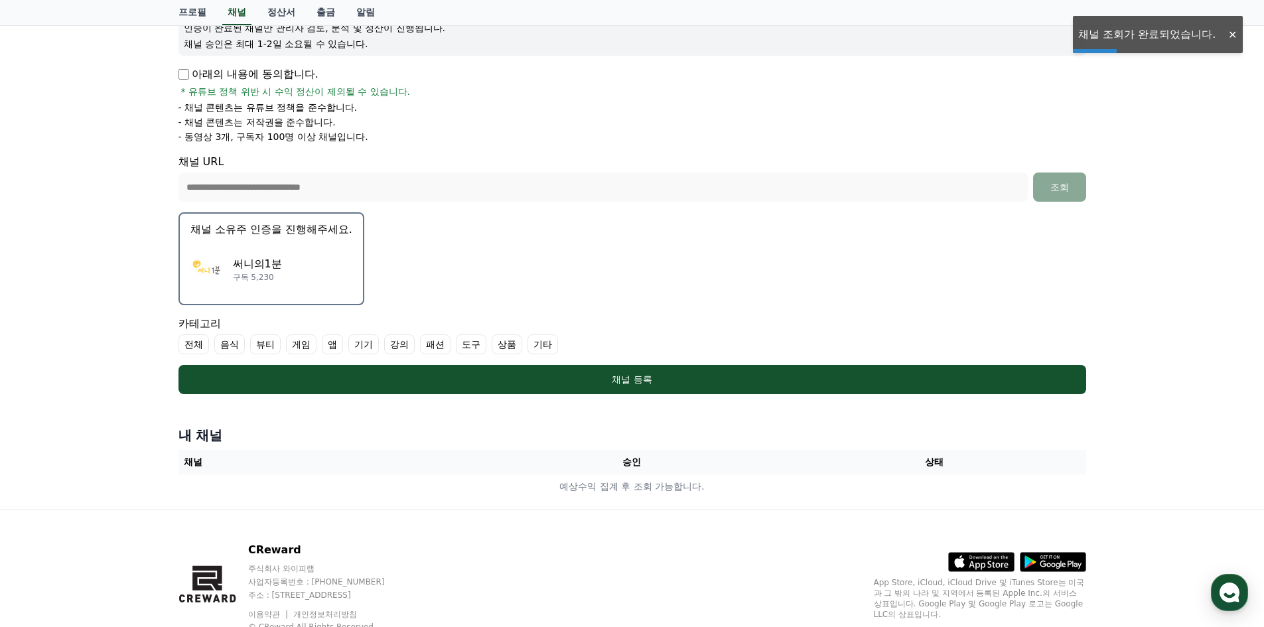
click at [302, 270] on div "써니의1분 구독 5,230" at bounding box center [271, 269] width 162 height 53
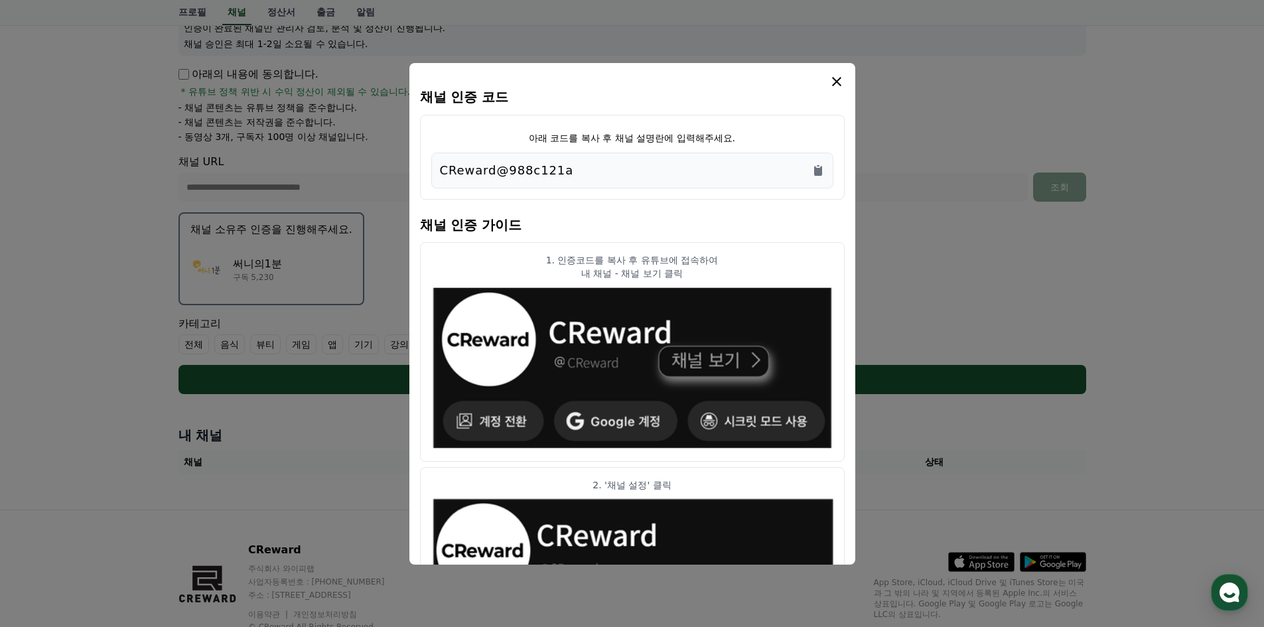
click at [272, 255] on button "close modal" at bounding box center [632, 313] width 1264 height 627
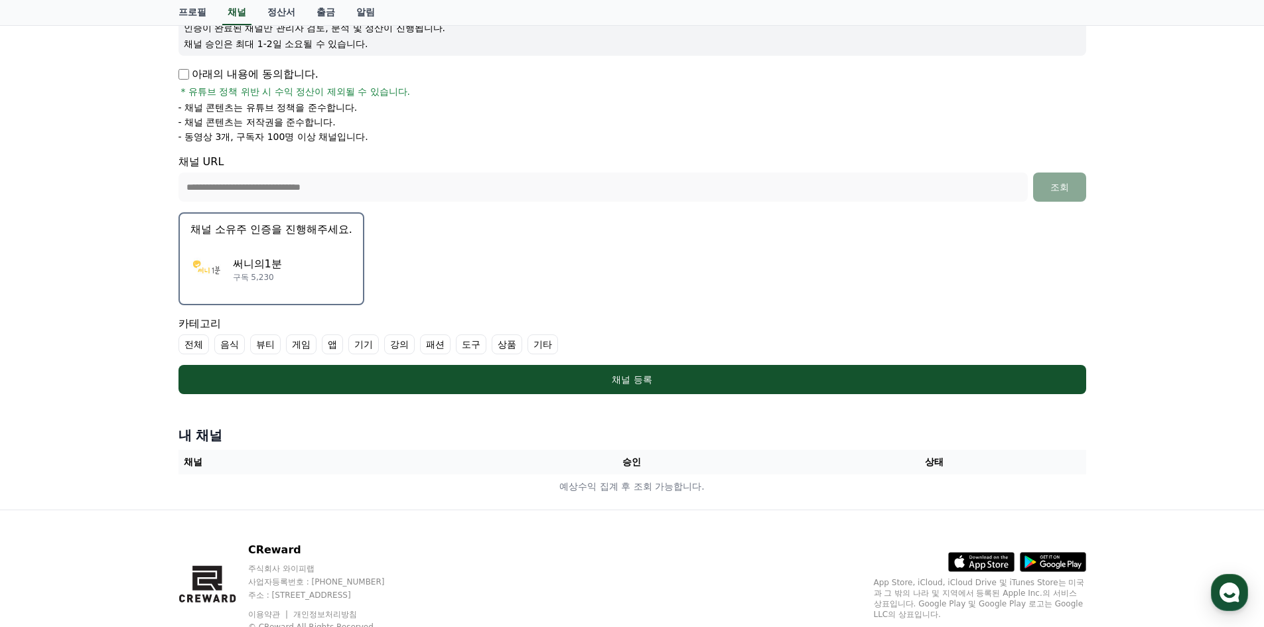
click at [283, 280] on div "써니의1분 구독 5,230" at bounding box center [271, 269] width 162 height 53
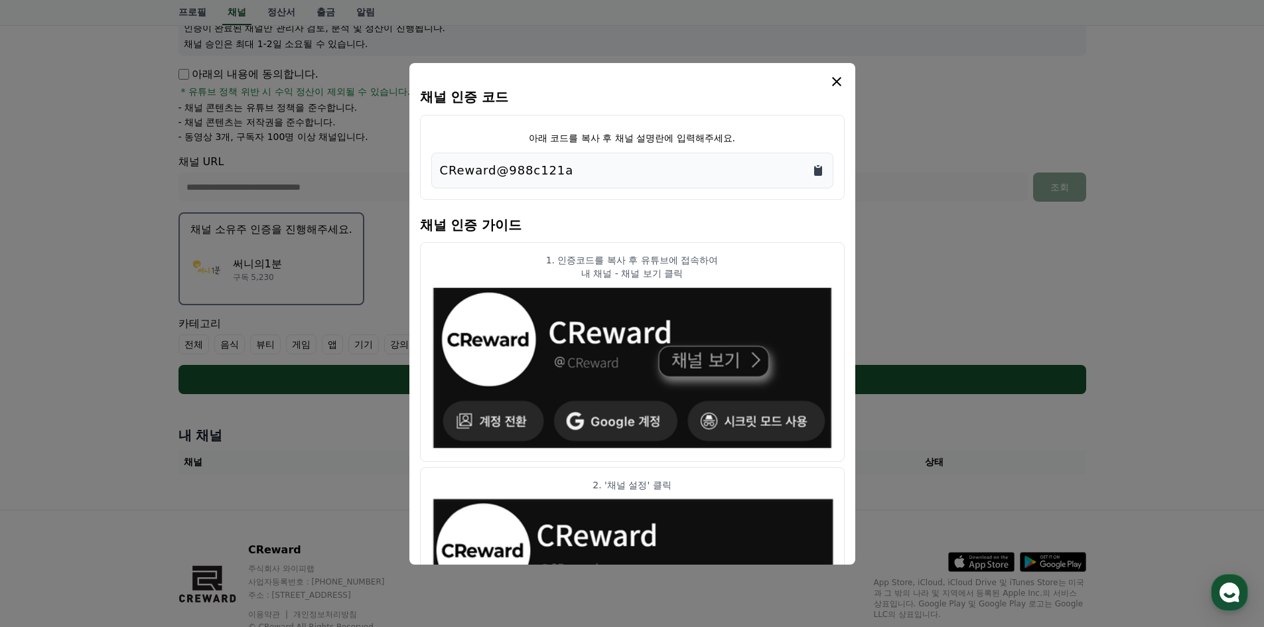
click at [819, 173] on icon "Copy to clipboard" at bounding box center [818, 171] width 8 height 10
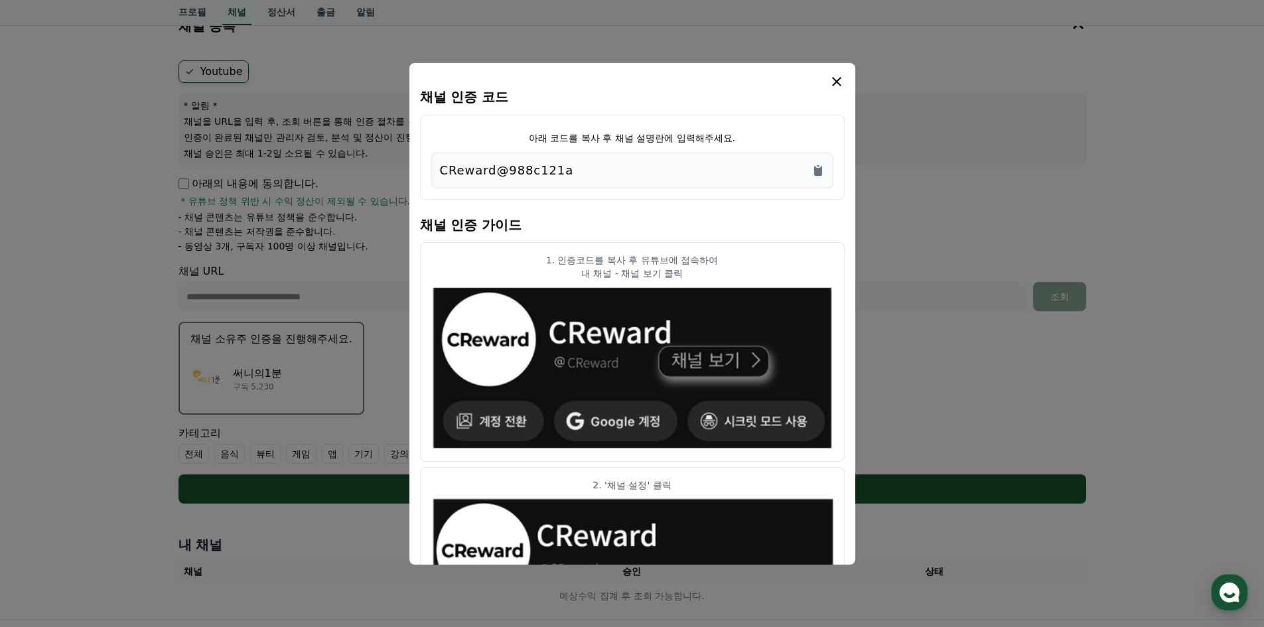
scroll to position [0, 0]
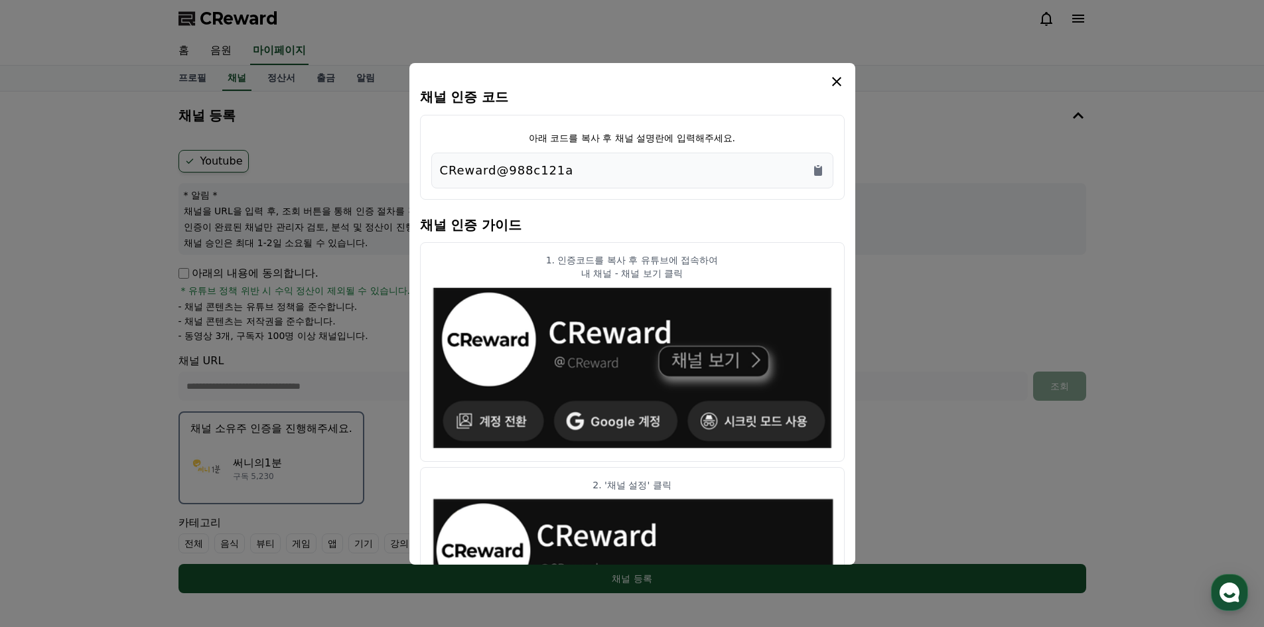
click at [839, 81] on icon "modal" at bounding box center [837, 82] width 16 height 16
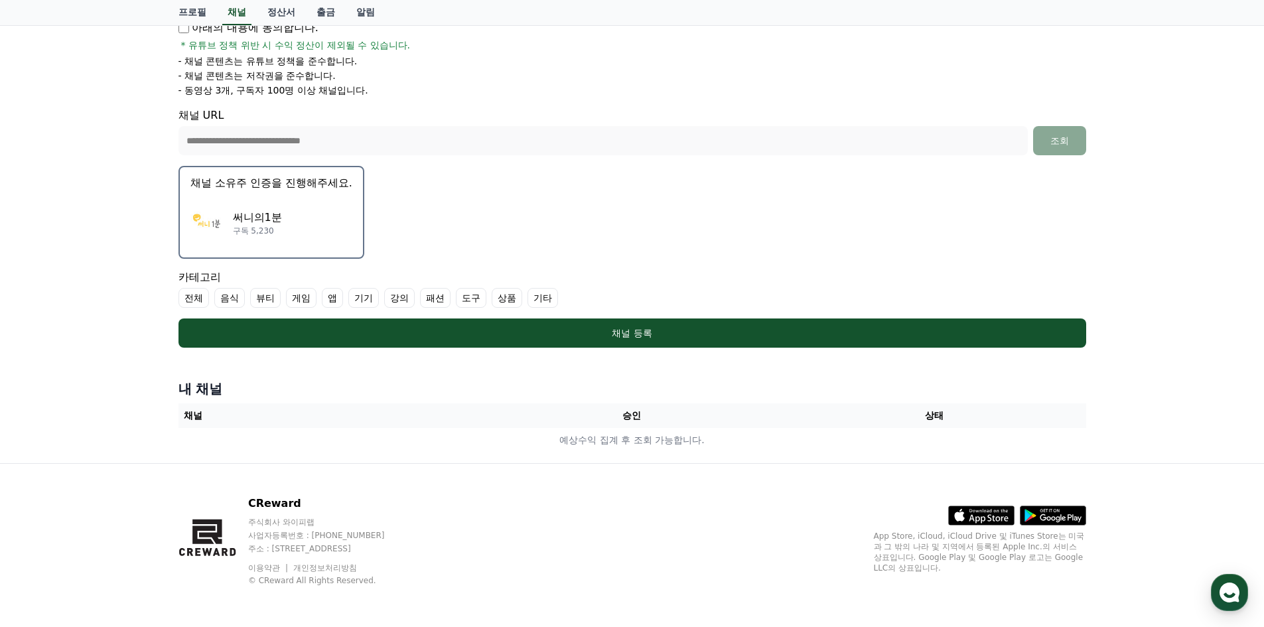
scroll to position [247, 0]
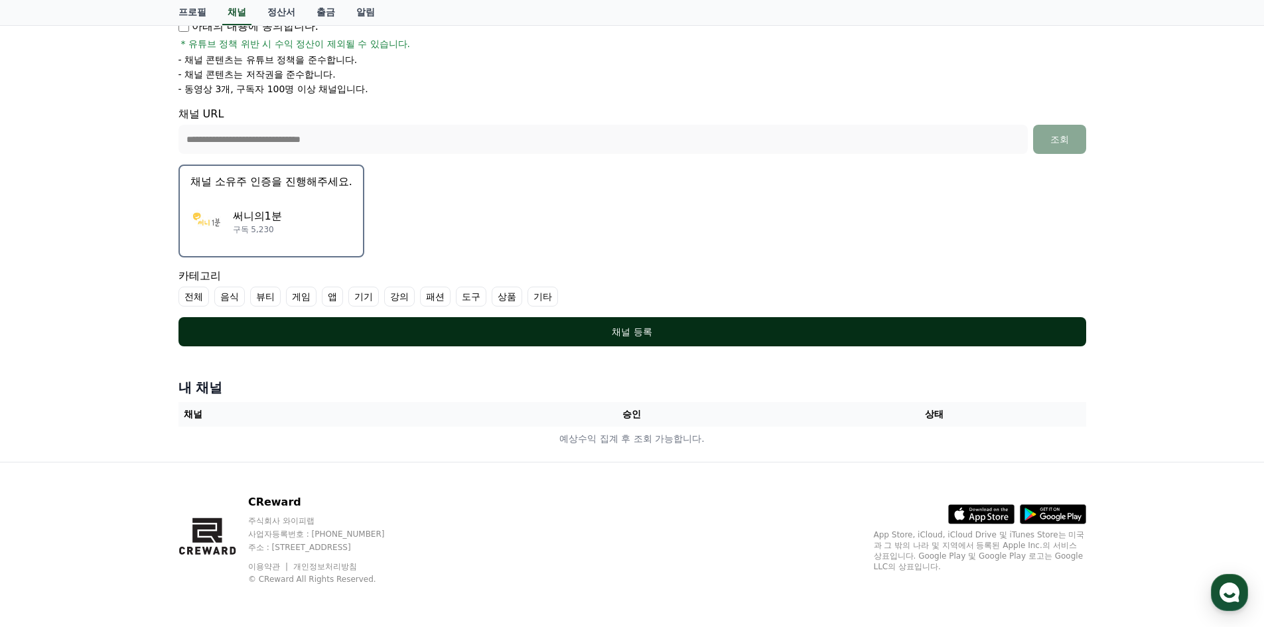
click at [649, 335] on div "채널 등록" at bounding box center [632, 331] width 855 height 13
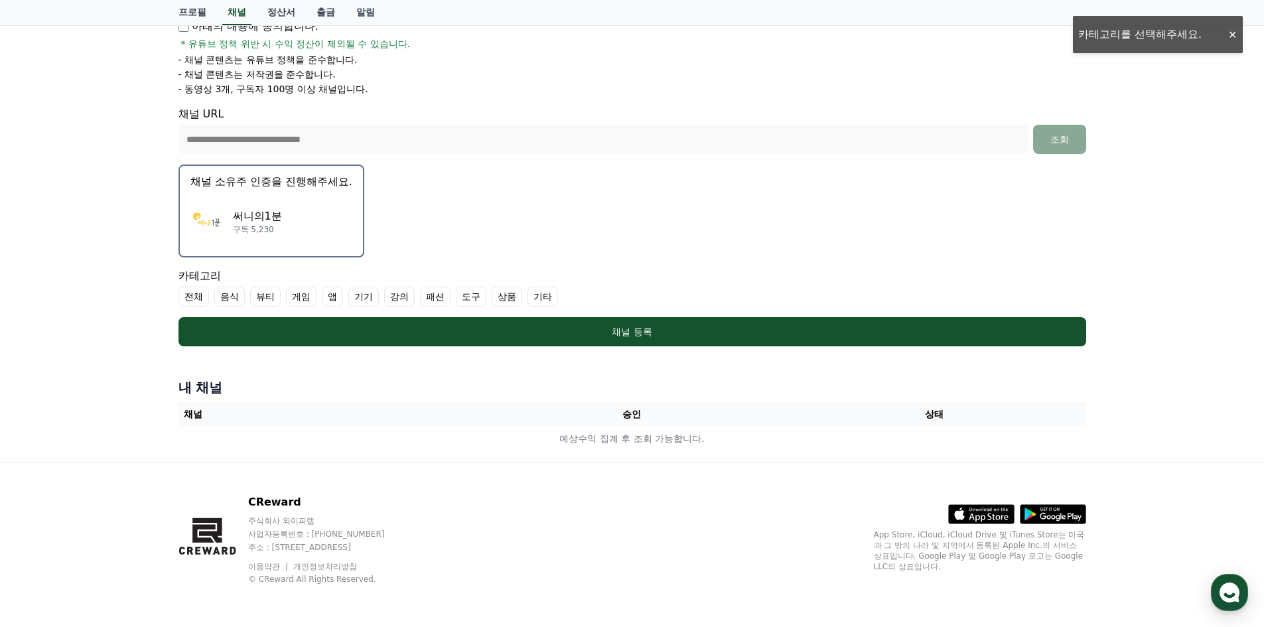
click at [547, 293] on label "기타" at bounding box center [543, 297] width 31 height 20
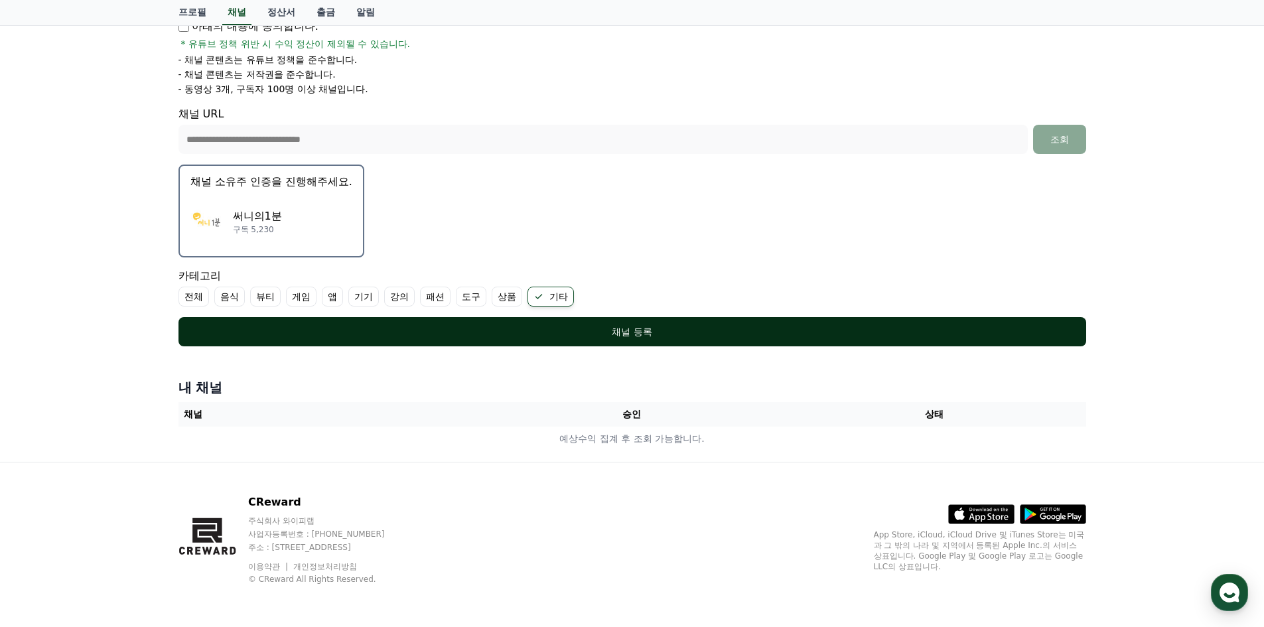
click at [606, 329] on div "채널 등록" at bounding box center [632, 331] width 855 height 13
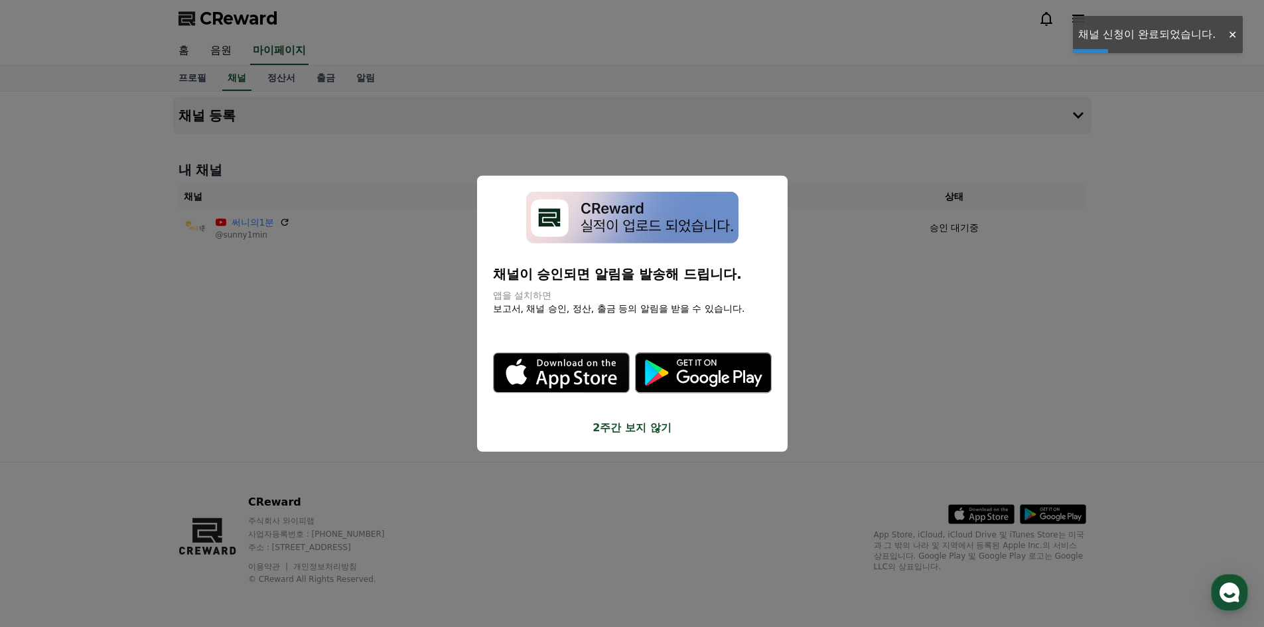
click at [638, 428] on button "2주간 보지 않기" at bounding box center [632, 428] width 279 height 16
